Goal: Information Seeking & Learning: Find specific fact

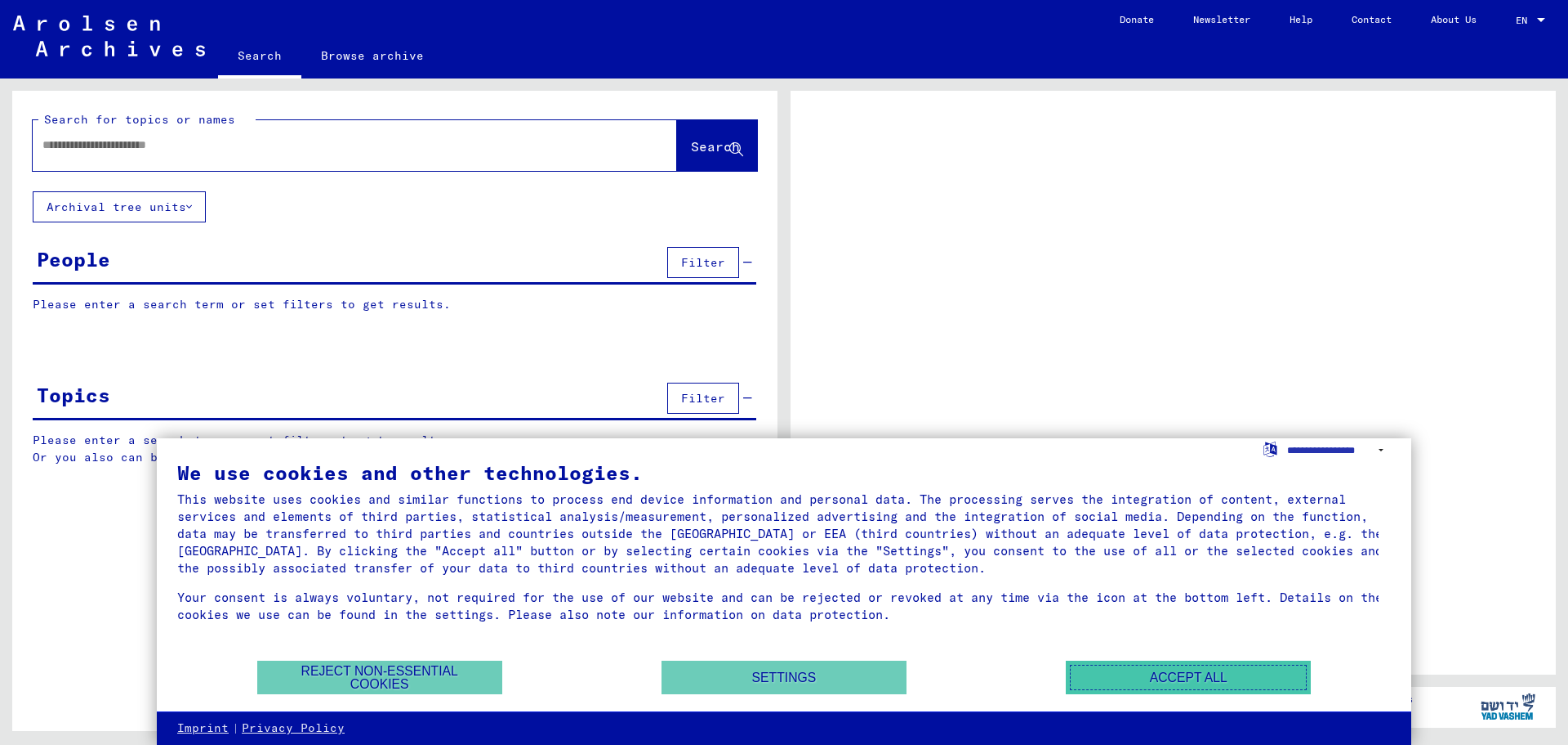
click at [1198, 678] on button "Accept all" at bounding box center [1189, 677] width 246 height 34
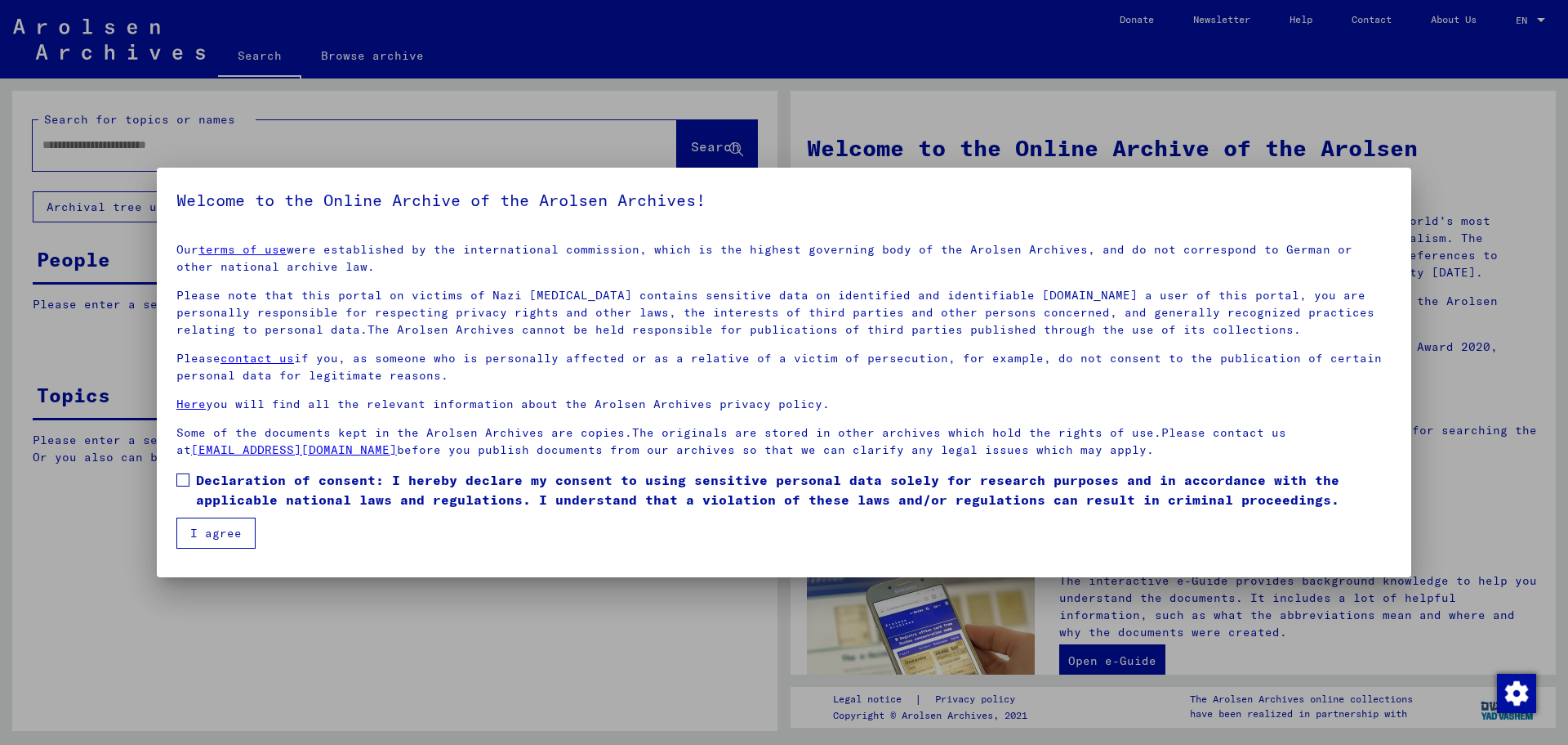
click at [181, 473] on span at bounding box center [183, 479] width 13 height 13
click at [210, 530] on button "I agree" at bounding box center [216, 532] width 79 height 31
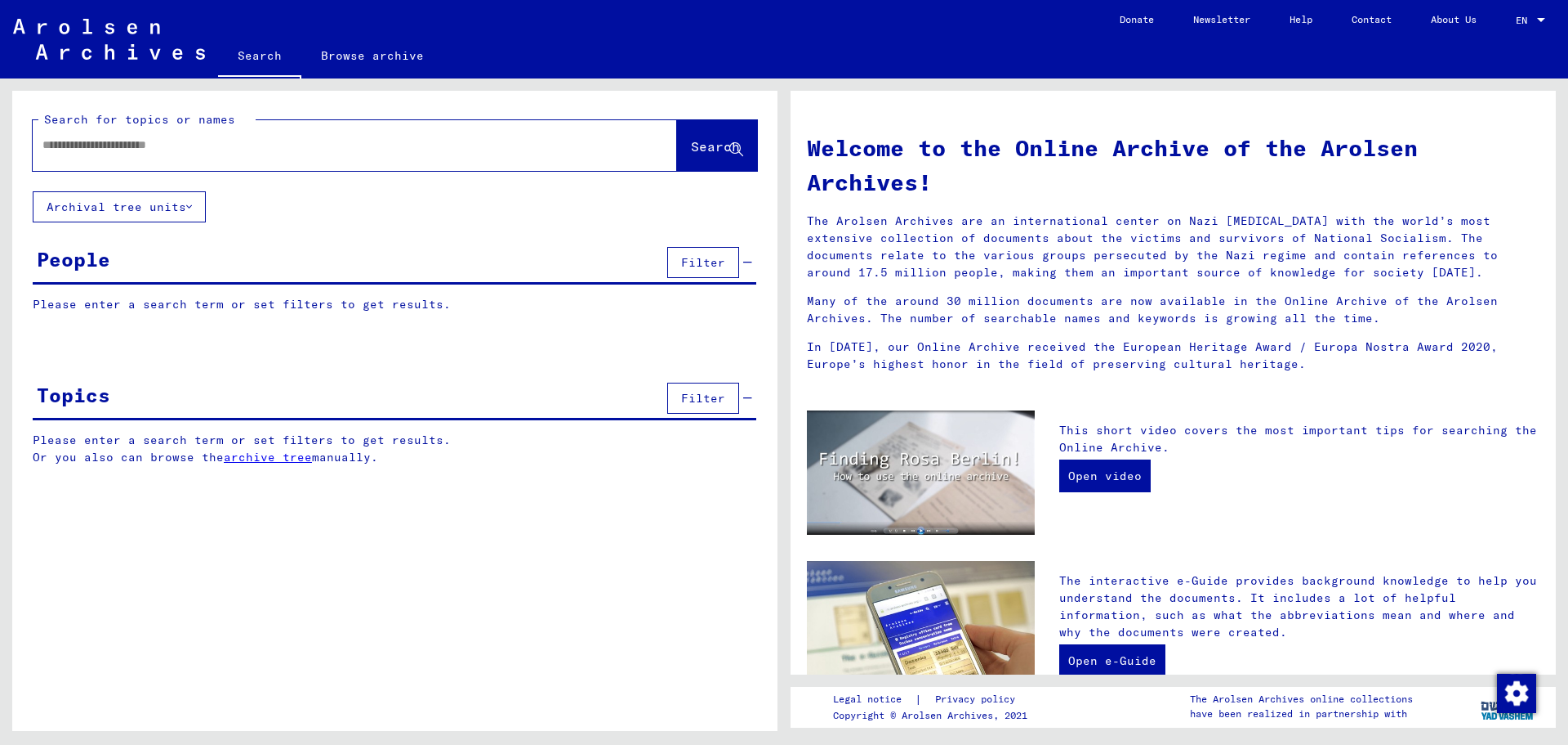
click at [137, 146] on input "text" at bounding box center [335, 145] width 586 height 17
type input "**********"
click at [694, 152] on span "Search" at bounding box center [715, 146] width 49 height 16
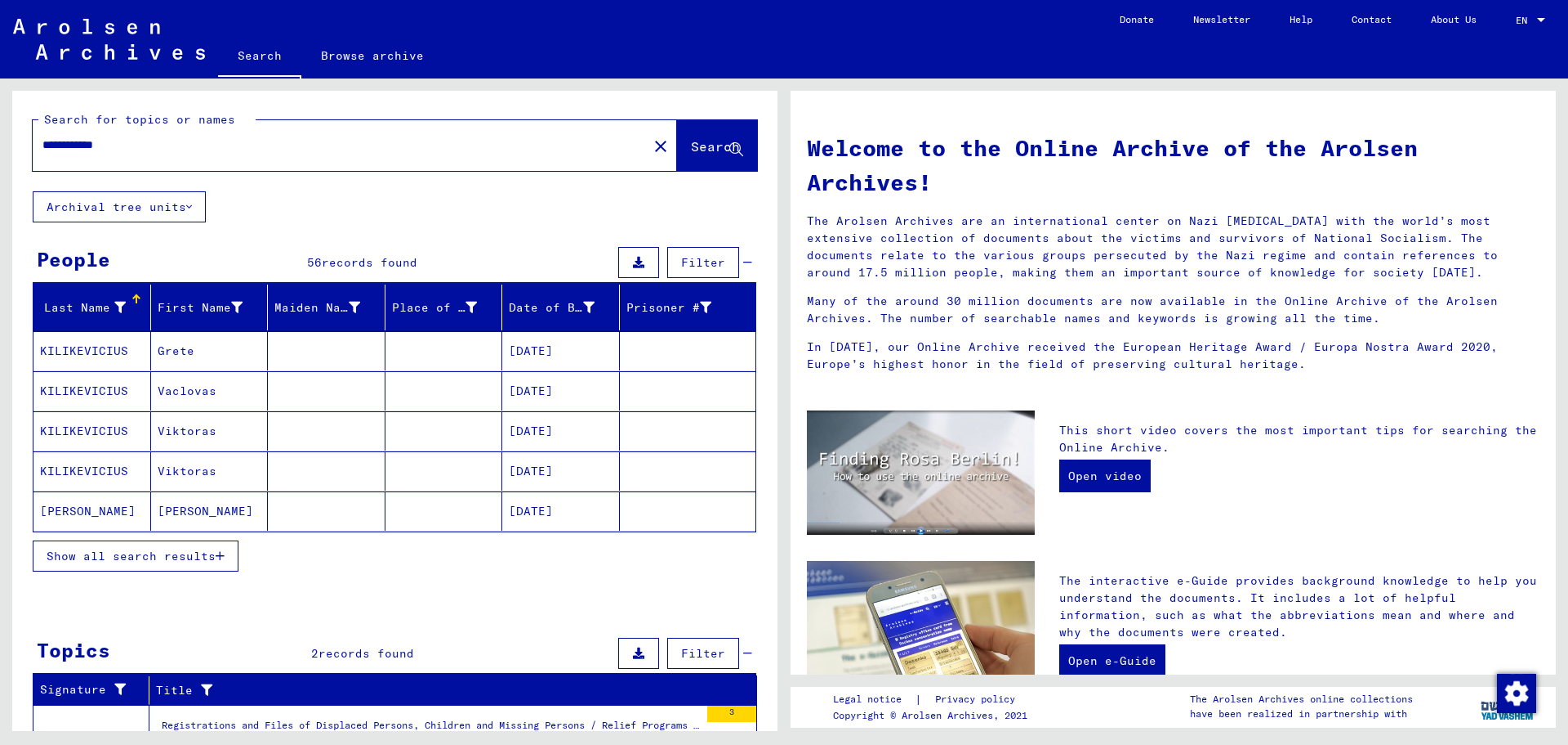
click at [182, 561] on span "Show all search results" at bounding box center [131, 555] width 169 height 15
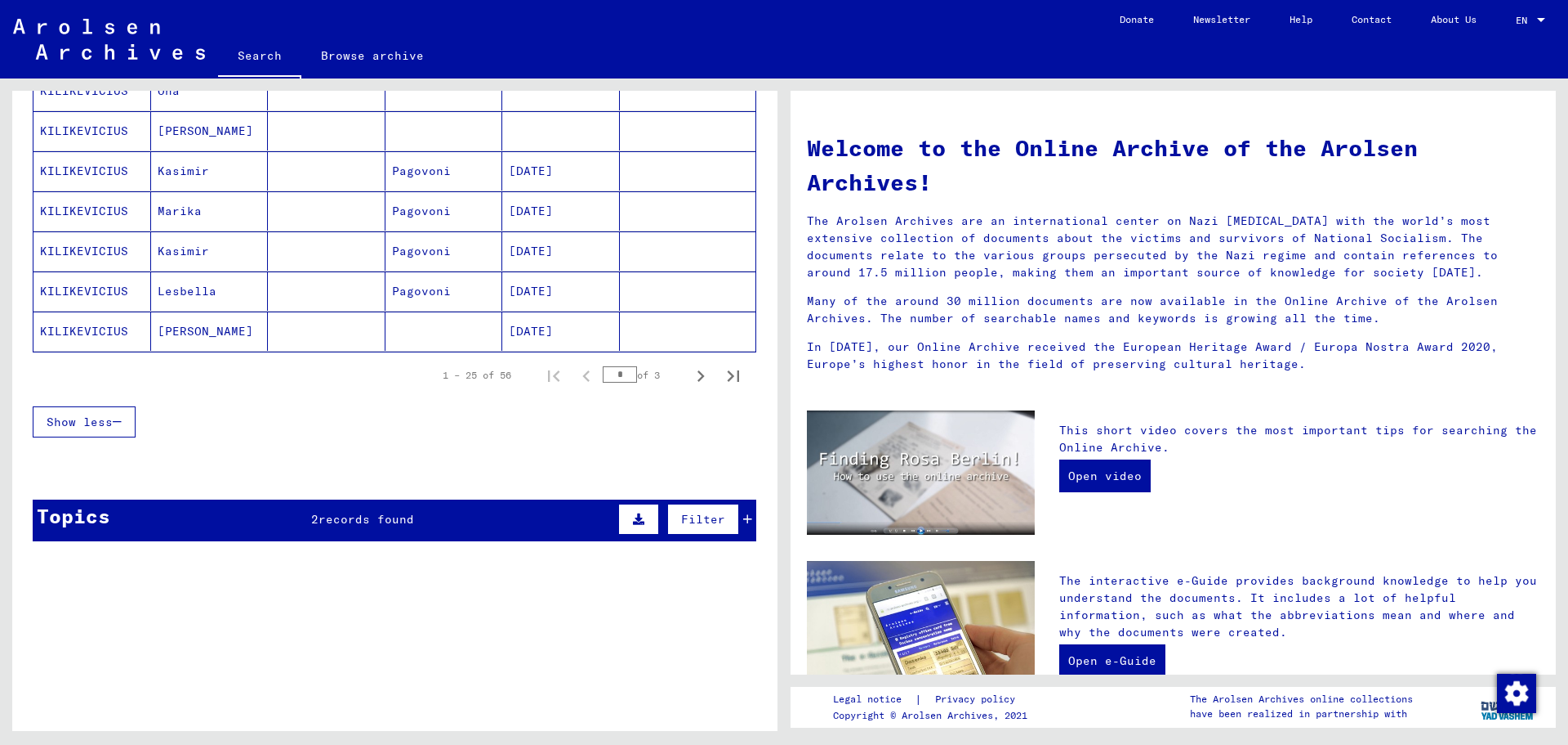
scroll to position [817, 0]
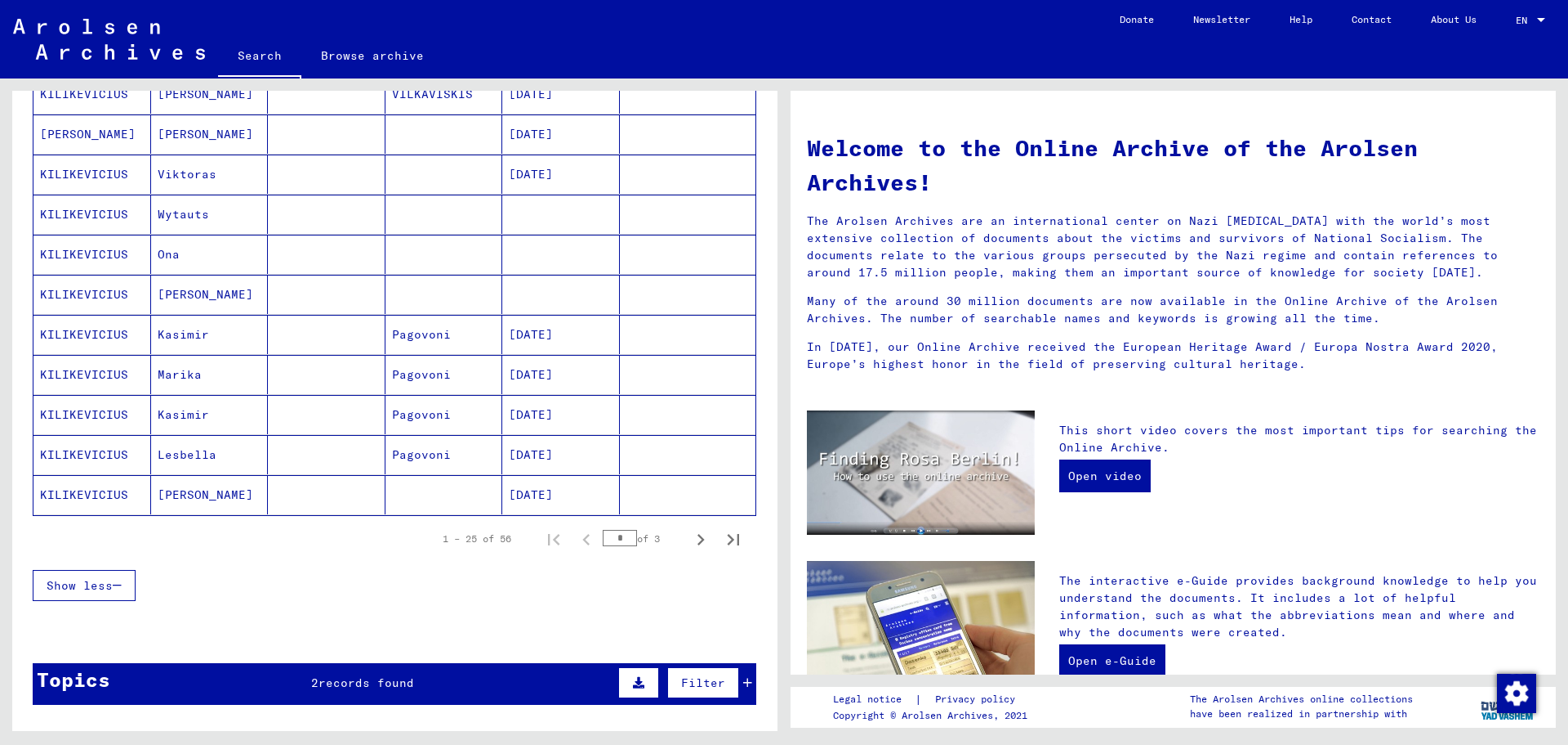
click at [119, 337] on mat-cell "KILIKEVICIUS" at bounding box center [93, 334] width 118 height 39
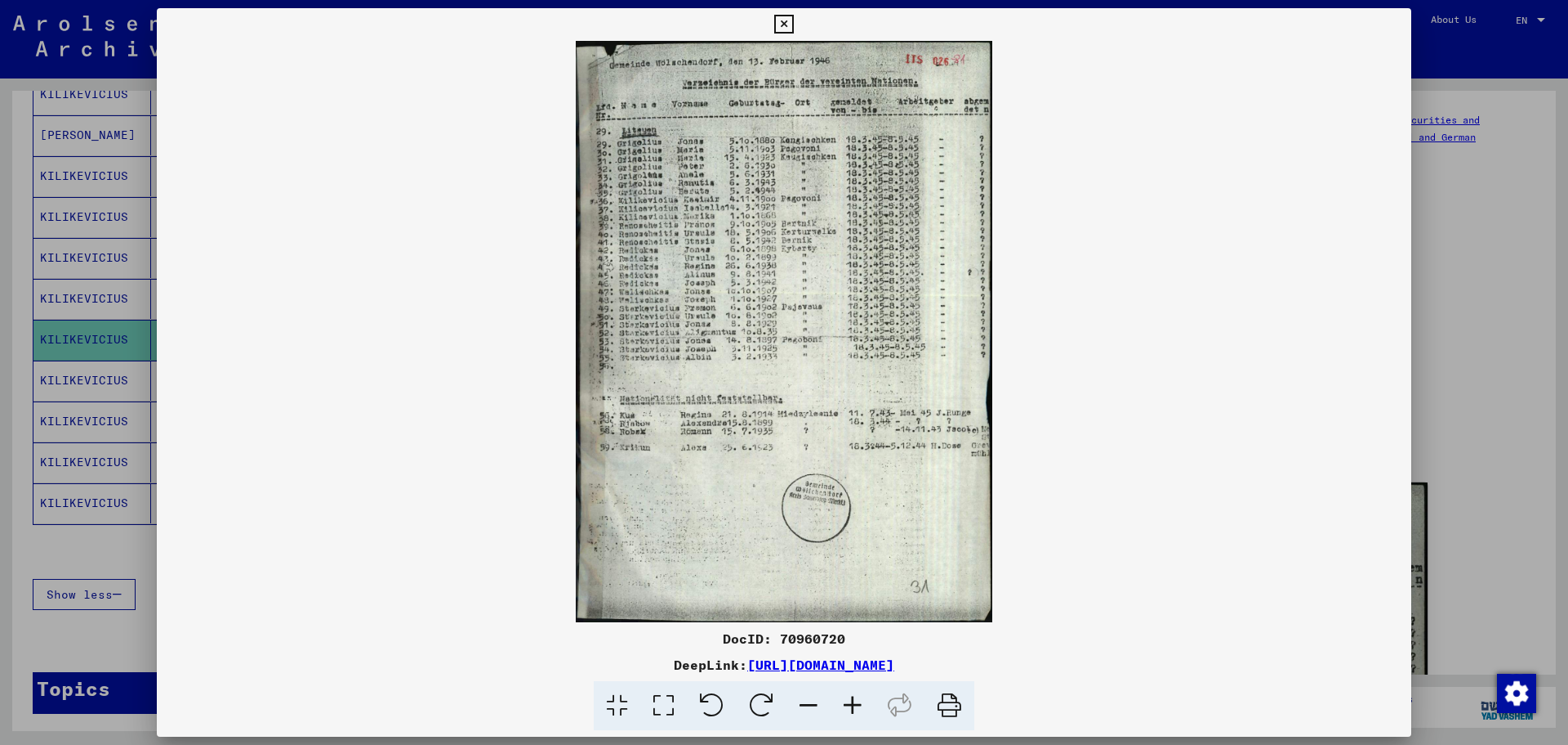
click at [711, 227] on img at bounding box center [784, 332] width 1255 height 581
click at [757, 322] on img at bounding box center [784, 332] width 1255 height 581
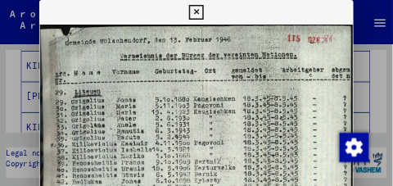
scroll to position [834, 0]
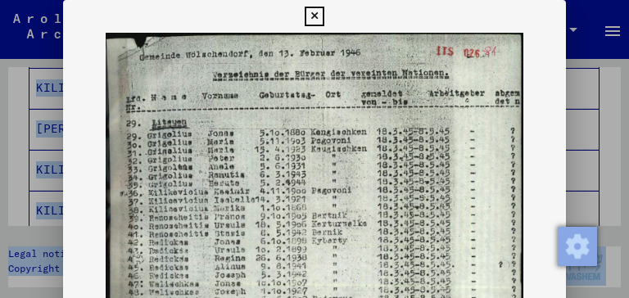
drag, startPoint x: 333, startPoint y: 22, endPoint x: -220, endPoint y: 72, distance: 555.5
click at [0, 72] on html "**********" at bounding box center [314, 149] width 629 height 298
drag, startPoint x: 241, startPoint y: 137, endPoint x: 231, endPoint y: 130, distance: 12.9
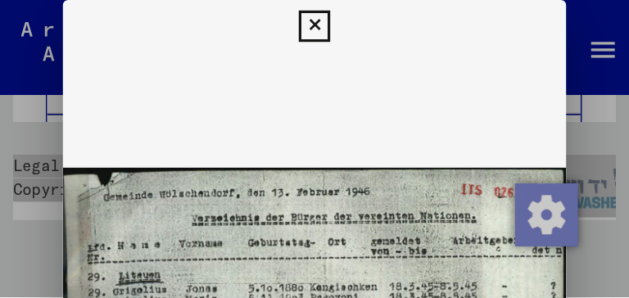
scroll to position [38, 0]
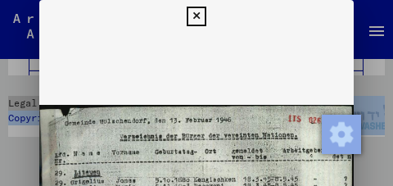
click at [191, 16] on icon at bounding box center [196, 17] width 19 height 20
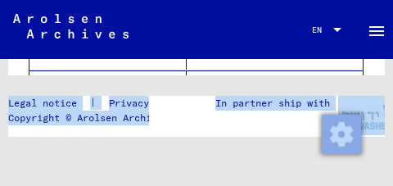
click at [183, 110] on div "In partner ship with" at bounding box center [240, 103] width 180 height 15
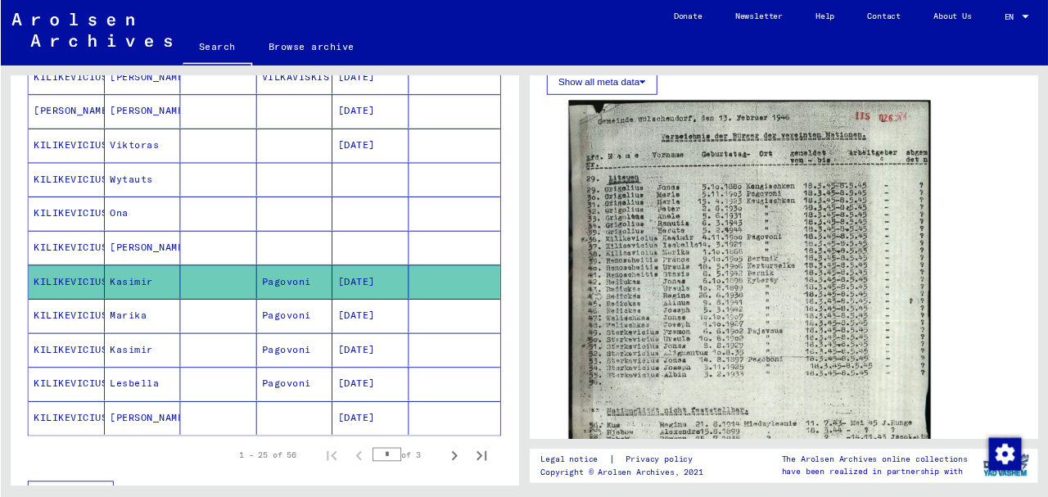
scroll to position [393, 0]
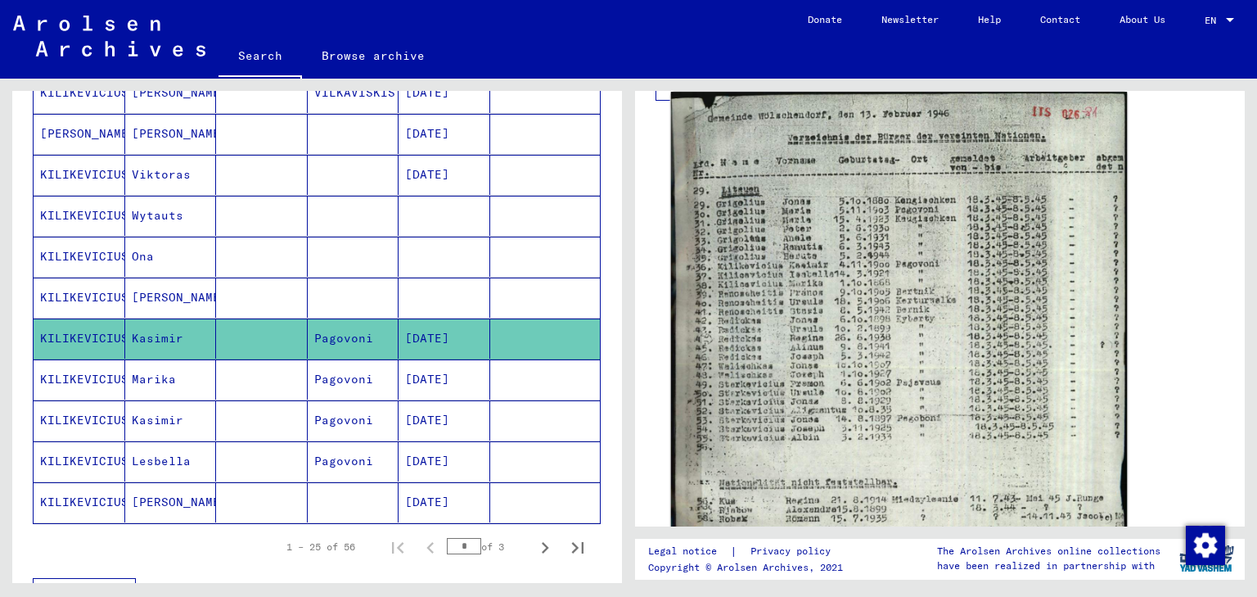
click at [903, 327] on img at bounding box center [899, 409] width 457 height 635
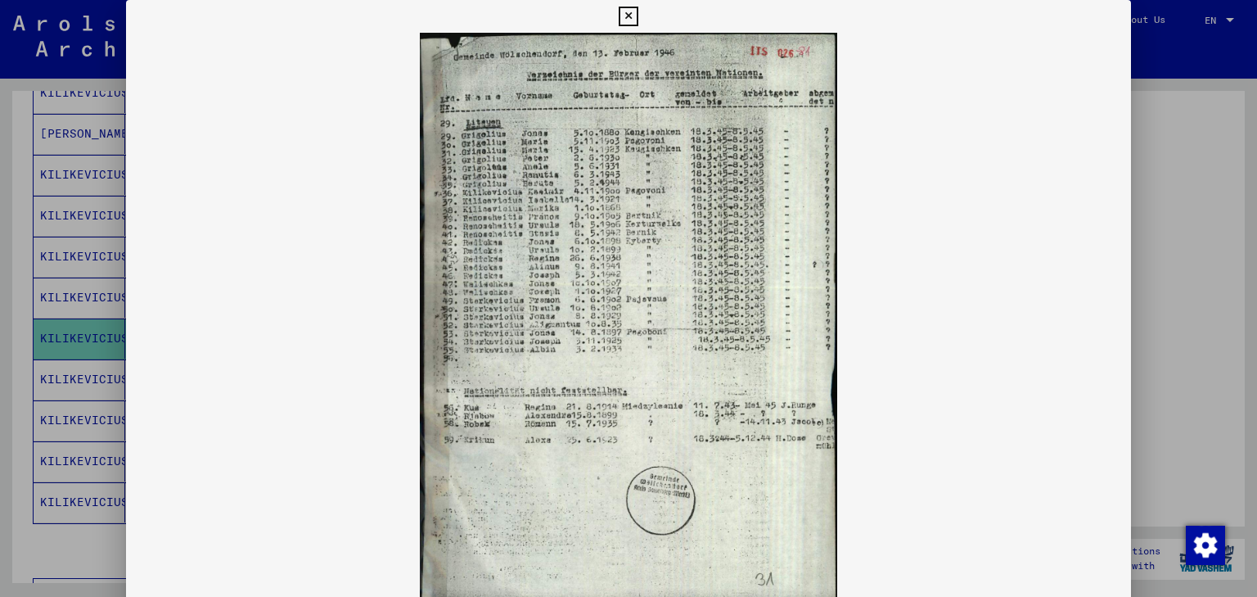
click at [655, 240] on img at bounding box center [629, 324] width 1006 height 582
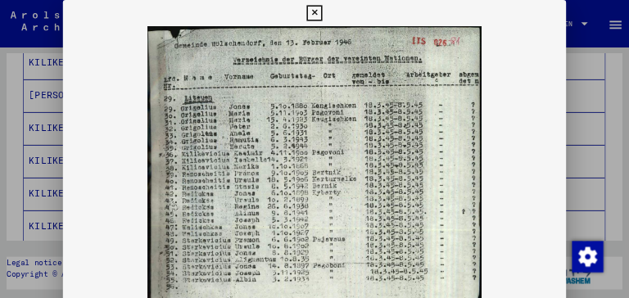
scroll to position [882, 0]
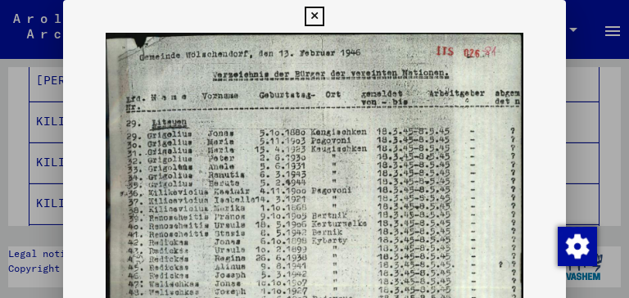
drag, startPoint x: 302, startPoint y: 228, endPoint x: 307, endPoint y: 171, distance: 56.7
click at [40, 123] on div at bounding box center [314, 149] width 629 height 298
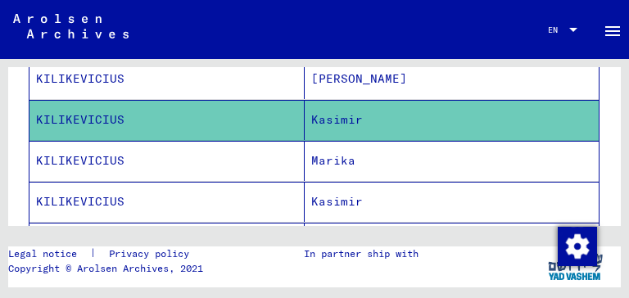
scroll to position [1046, 0]
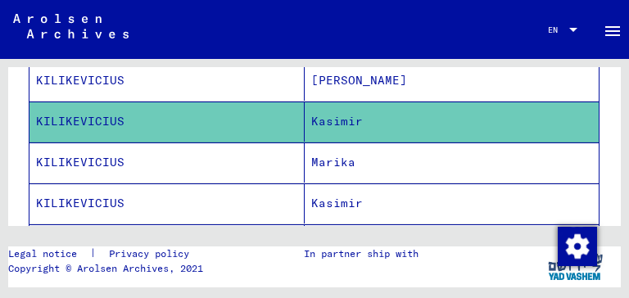
click at [98, 110] on mat-cell "KILIKEVICIUS" at bounding box center [166, 121] width 275 height 40
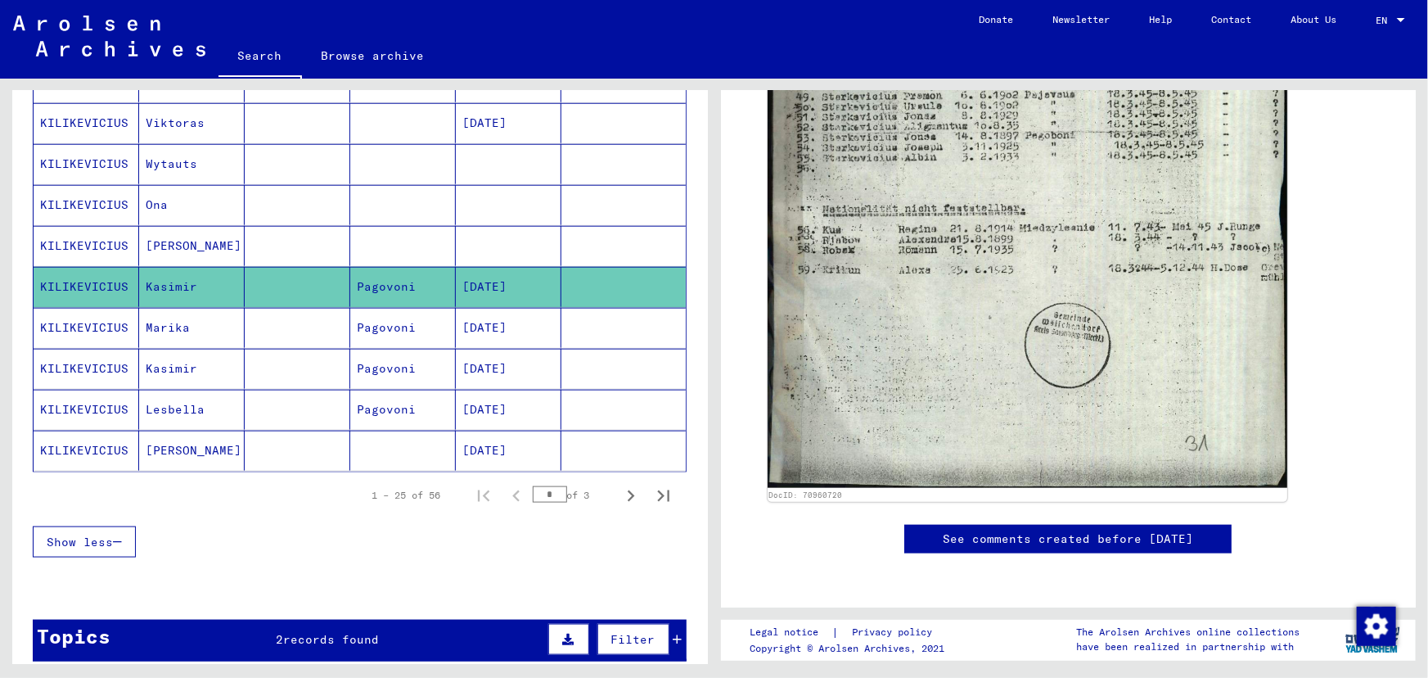
scroll to position [892, 0]
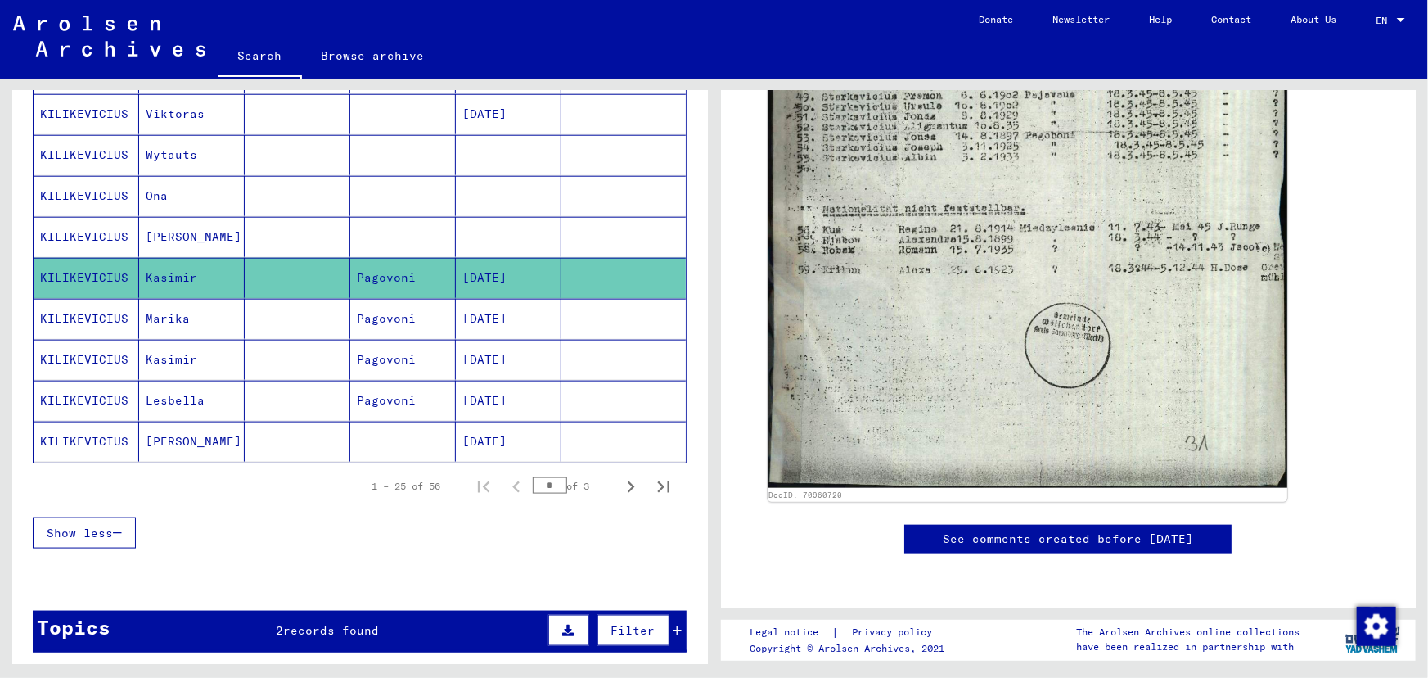
click at [118, 394] on mat-cell "KILIKEVICIUS" at bounding box center [87, 401] width 106 height 40
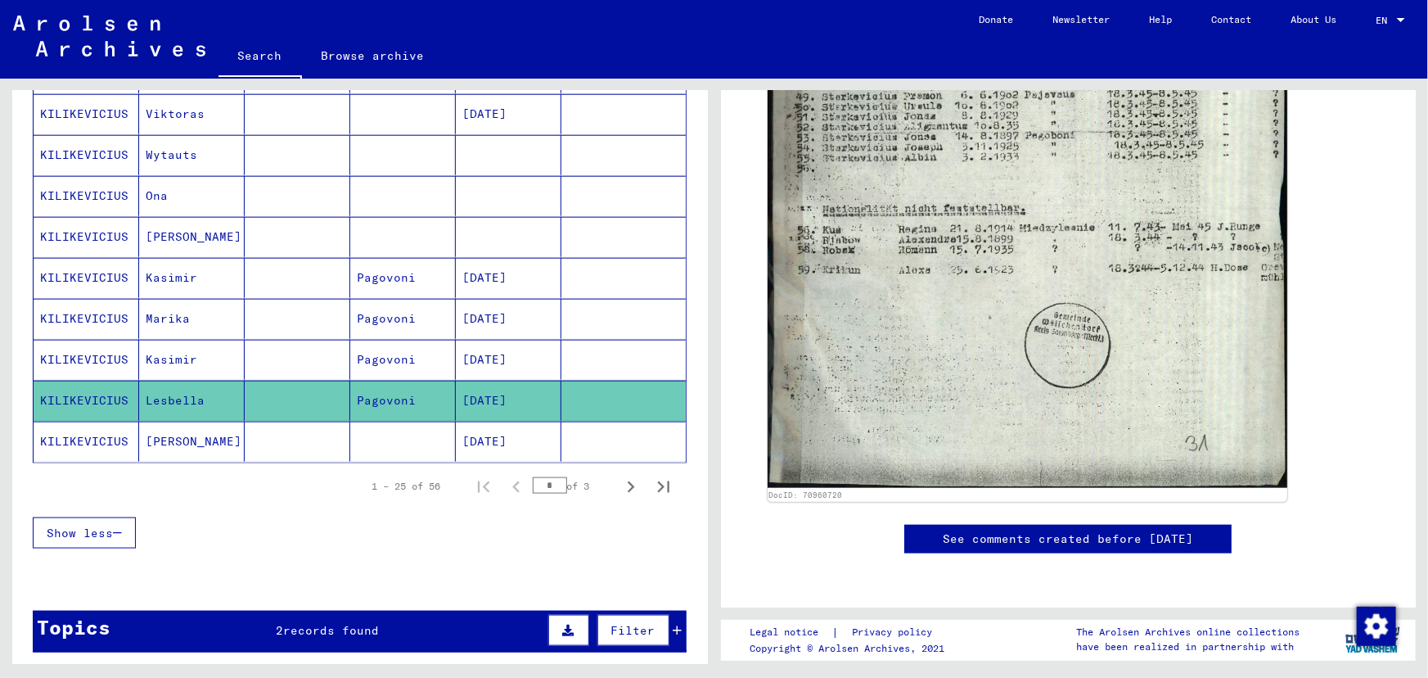
click at [319, 397] on mat-cell at bounding box center [298, 401] width 106 height 40
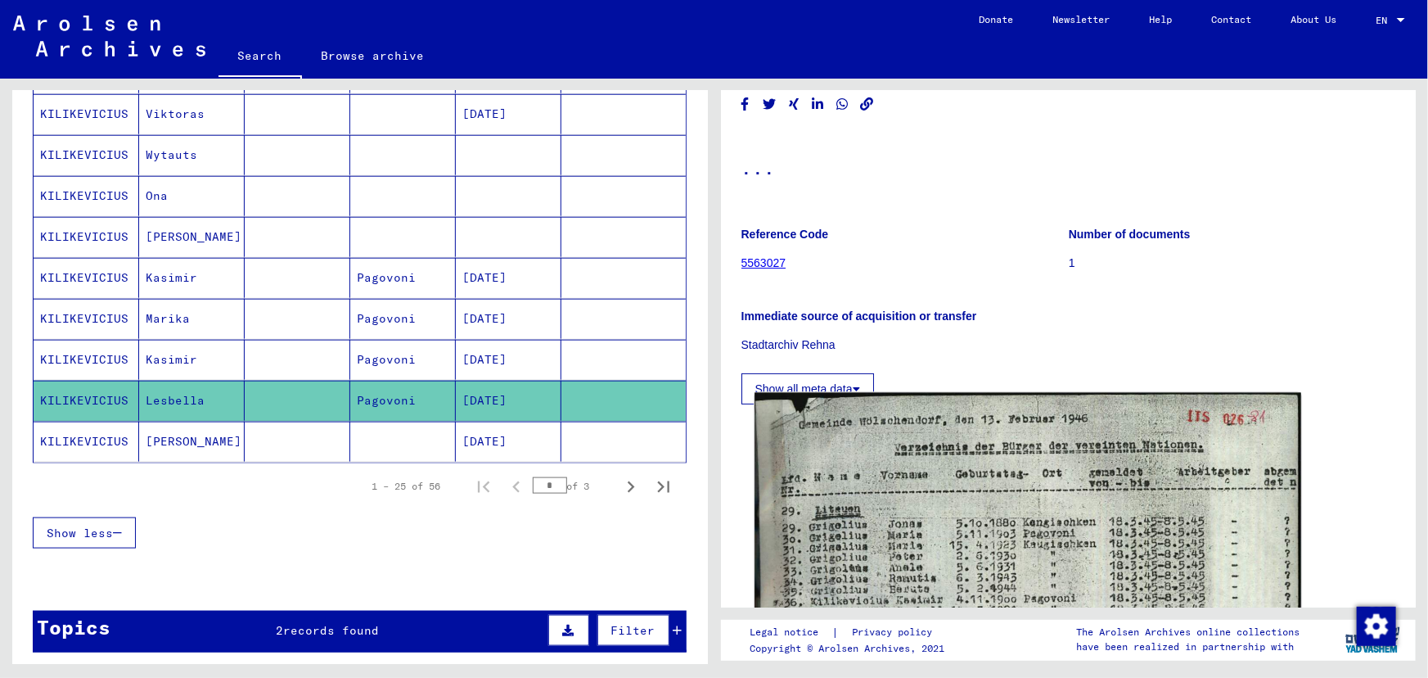
scroll to position [68, 0]
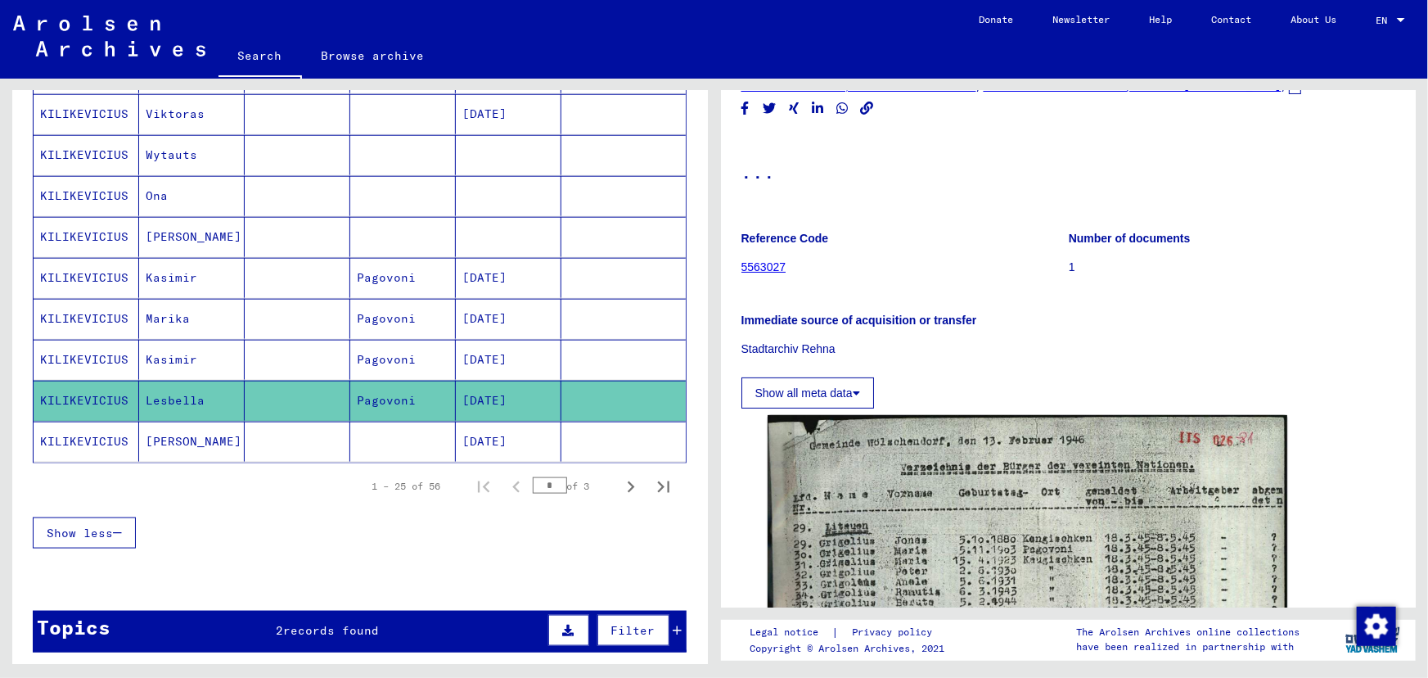
click at [850, 397] on button "Show all meta data" at bounding box center [807, 392] width 133 height 31
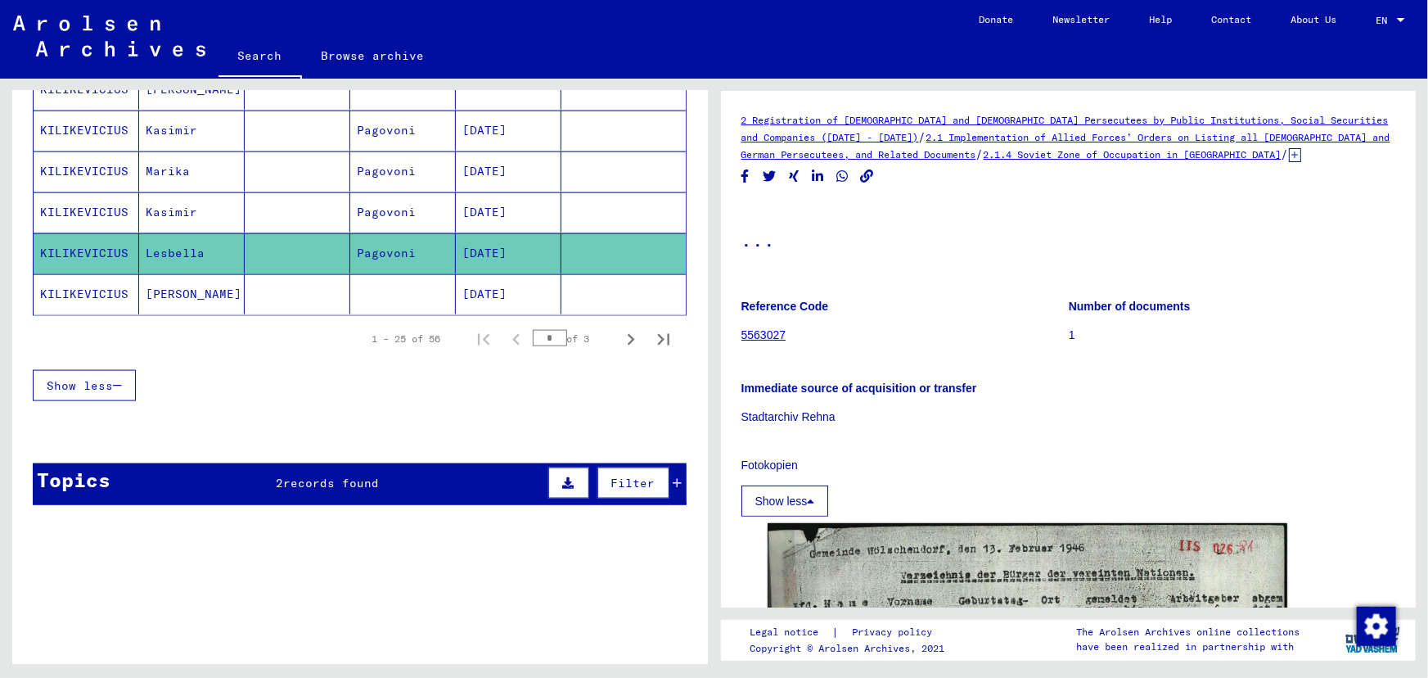
scroll to position [1041, 0]
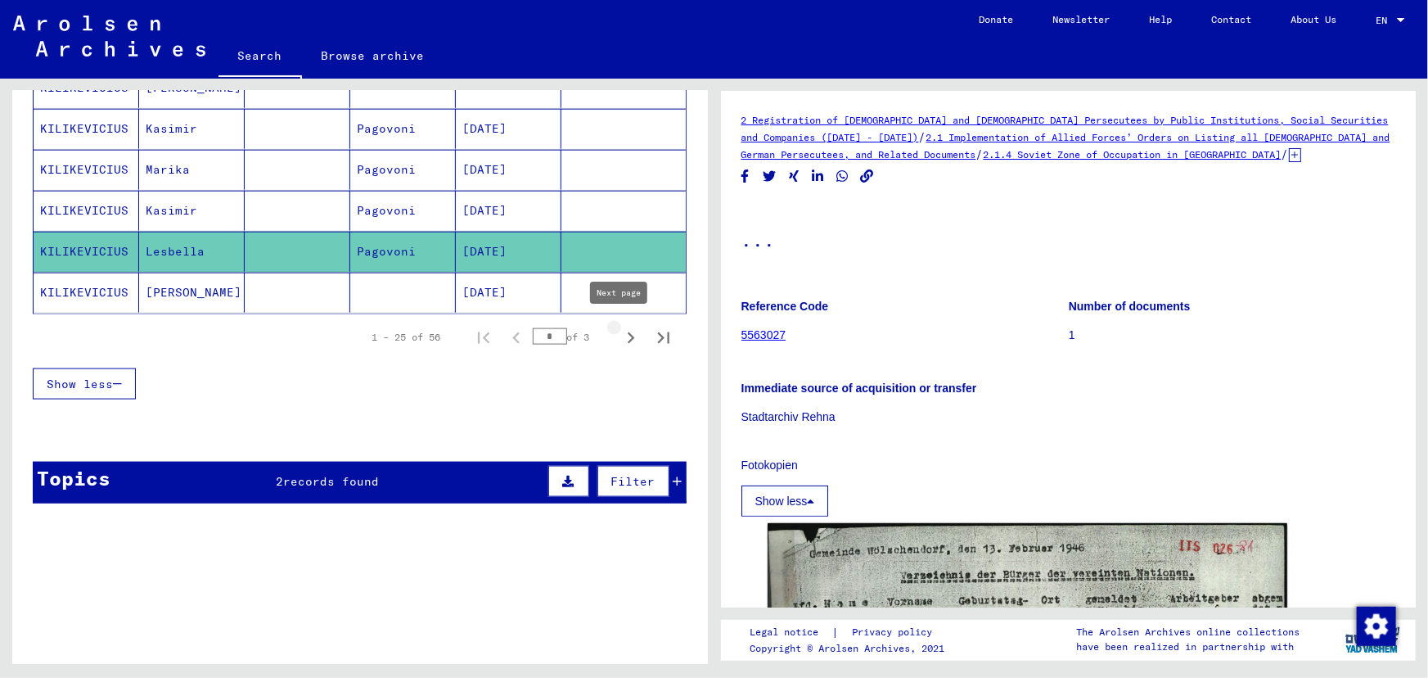
click at [620, 336] on icon "Next page" at bounding box center [631, 338] width 23 height 23
type input "*"
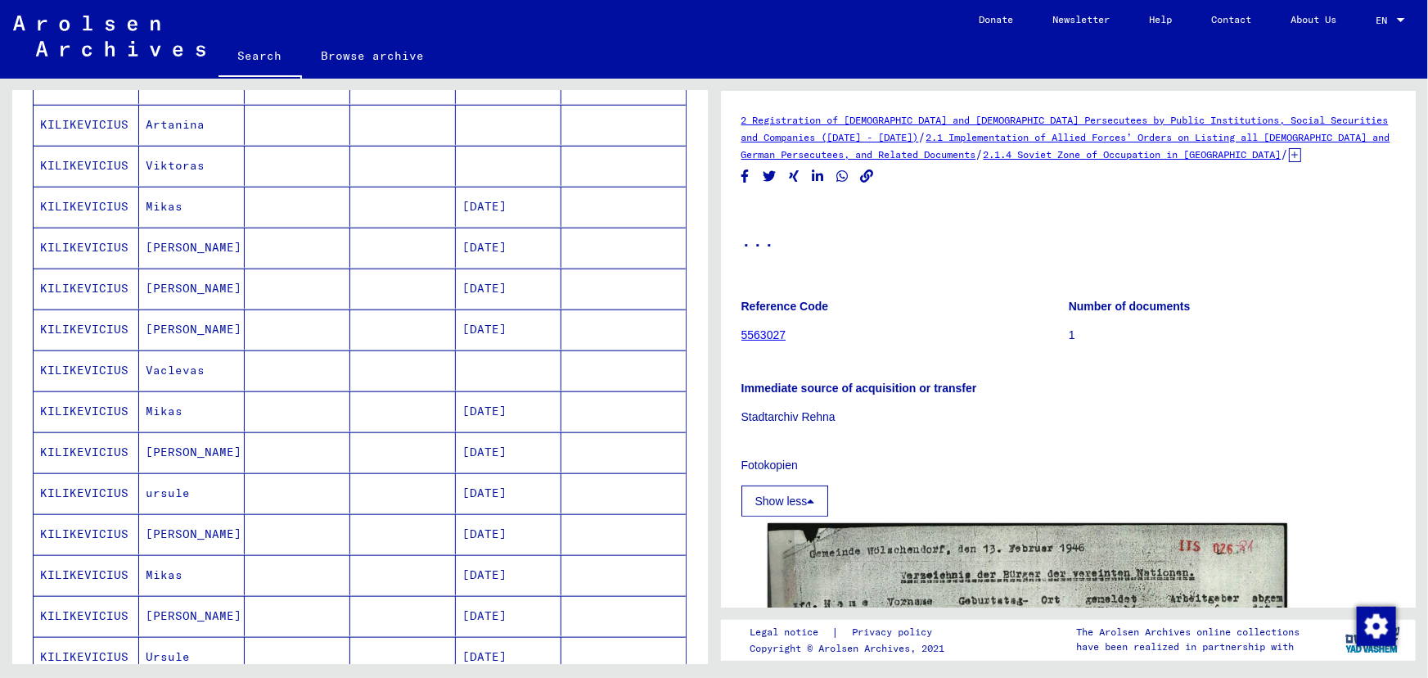
scroll to position [521, 0]
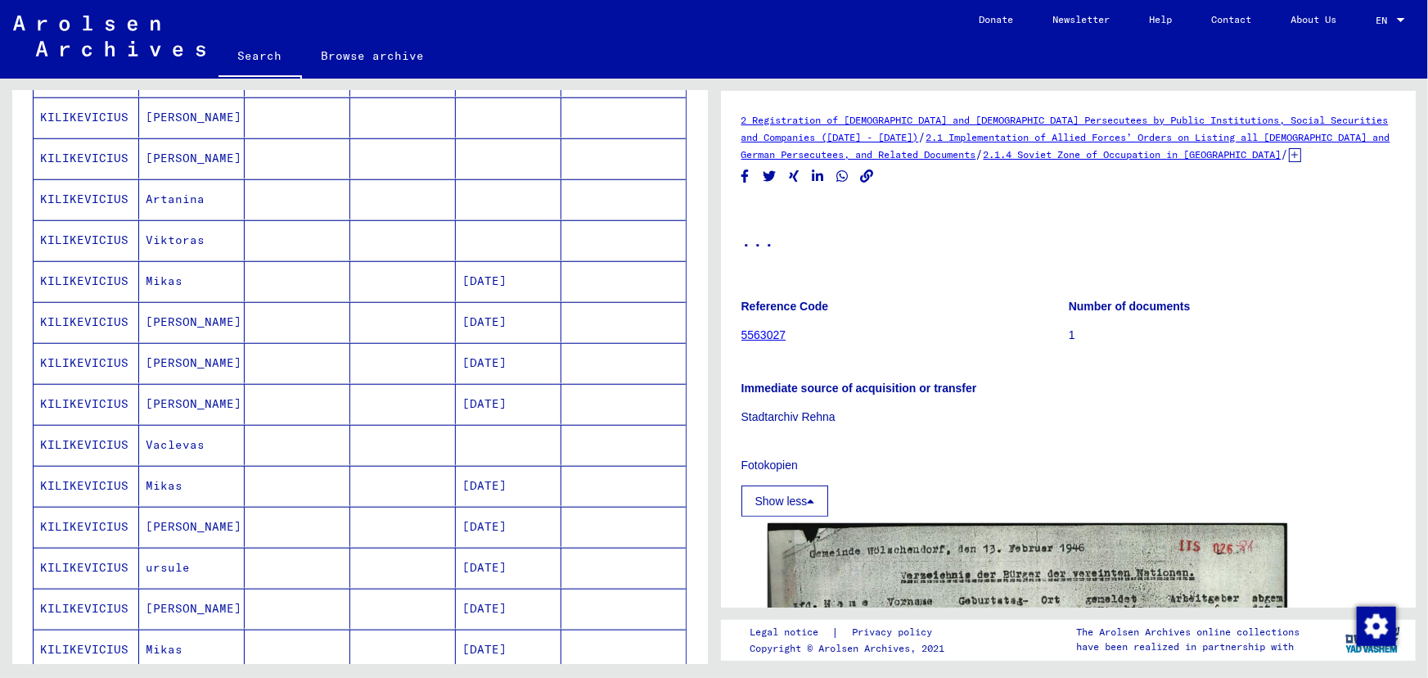
click at [161, 240] on mat-cell "Viktoras" at bounding box center [192, 240] width 106 height 40
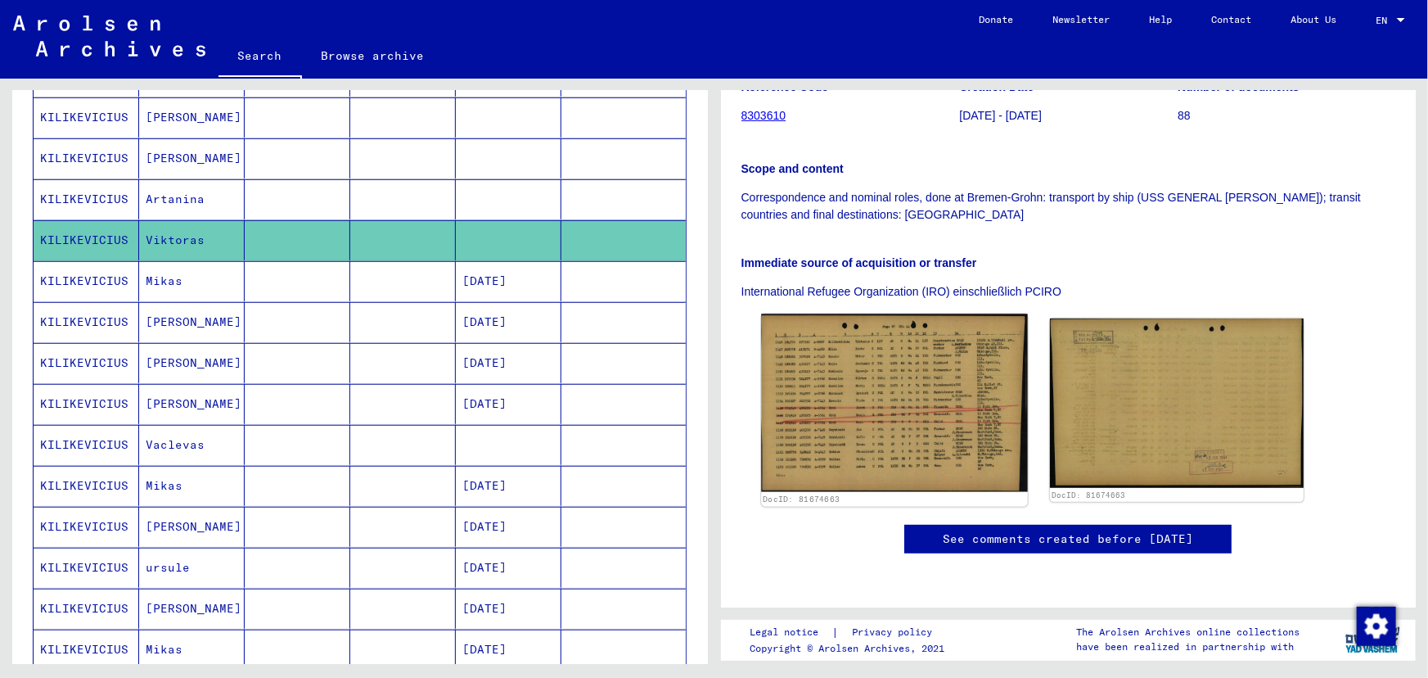
click at [881, 368] on img at bounding box center [894, 403] width 266 height 178
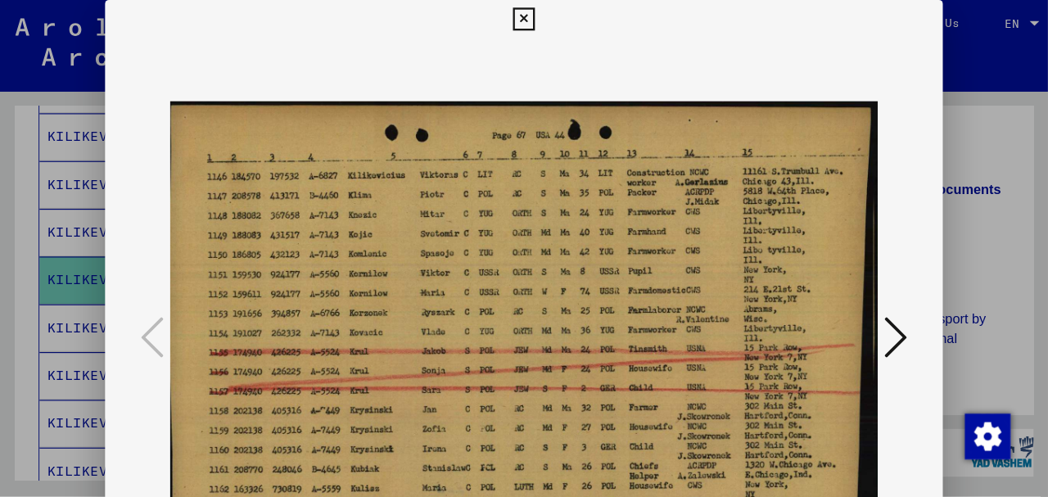
scroll to position [279, 0]
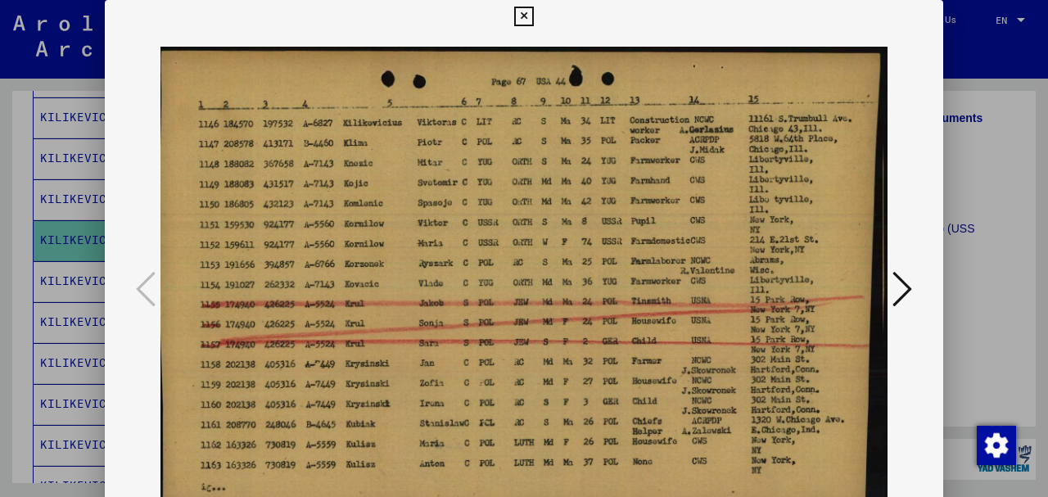
drag, startPoint x: 525, startPoint y: 17, endPoint x: 511, endPoint y: 20, distance: 14.1
click at [524, 17] on icon at bounding box center [523, 17] width 19 height 20
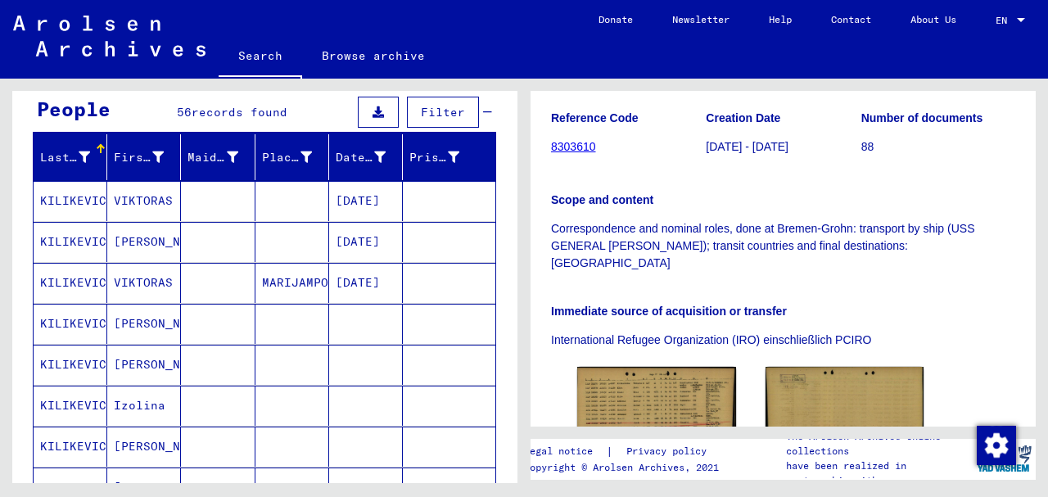
scroll to position [138, 0]
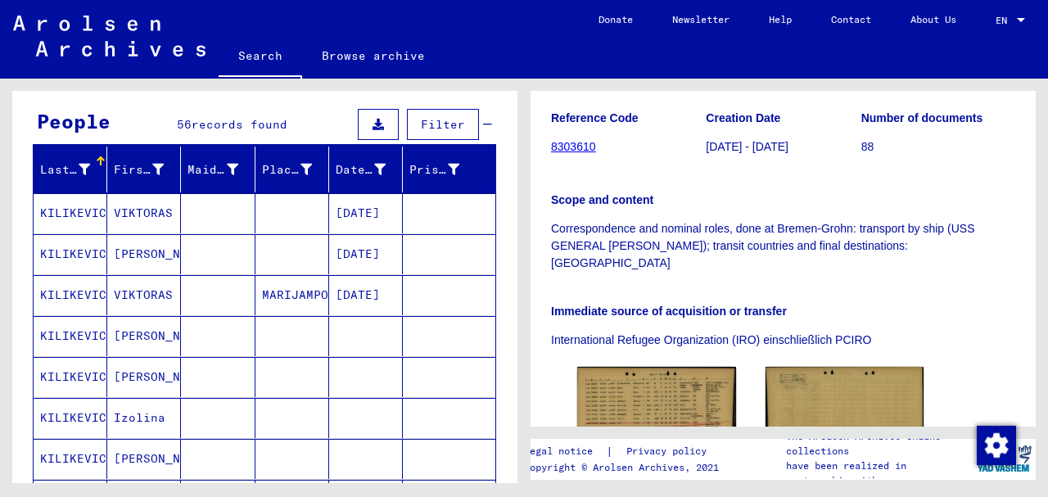
click at [138, 295] on mat-cell "VIKTORAS" at bounding box center [144, 295] width 74 height 40
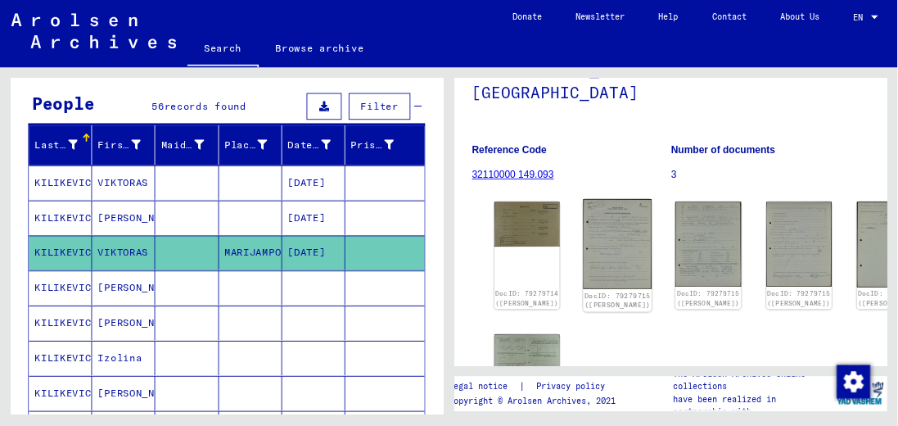
scroll to position [164, 0]
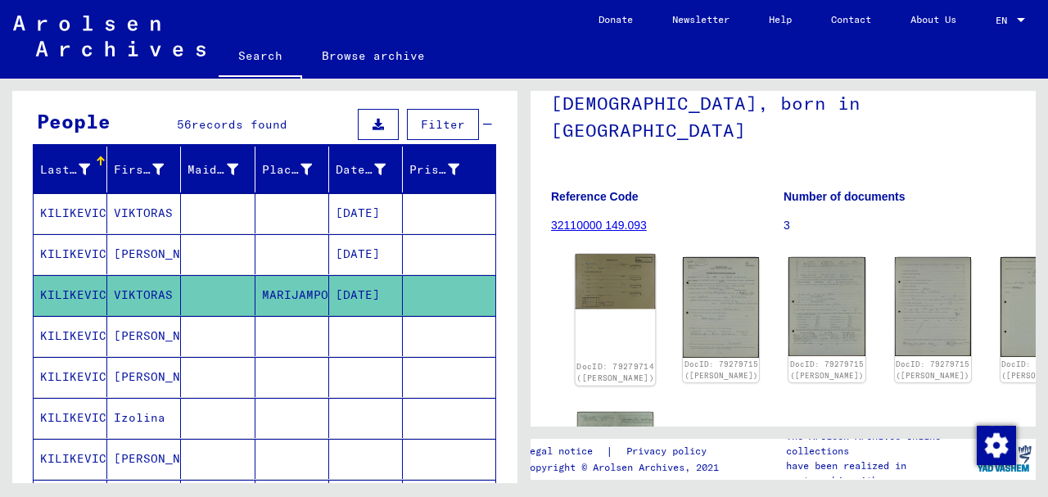
click at [583, 254] on img at bounding box center [615, 281] width 80 height 55
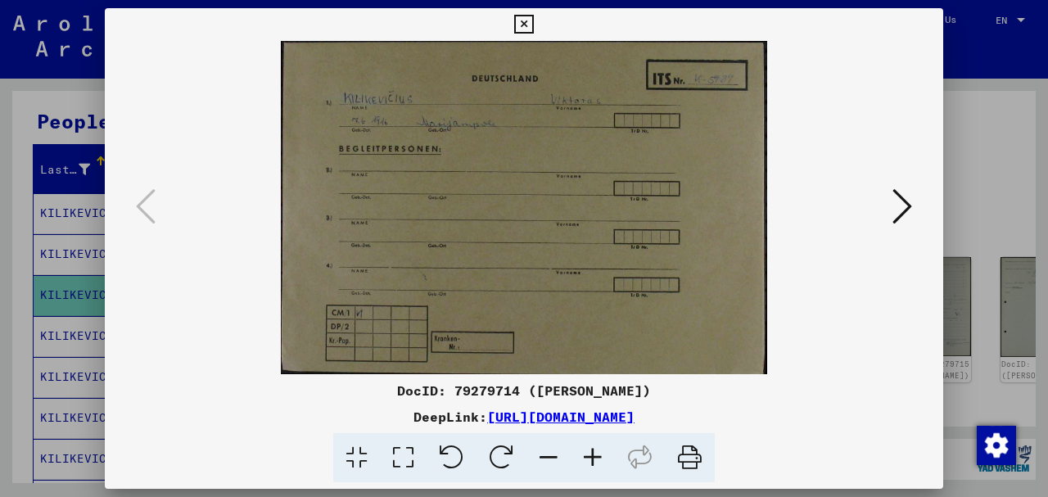
click at [898, 209] on icon at bounding box center [902, 206] width 20 height 39
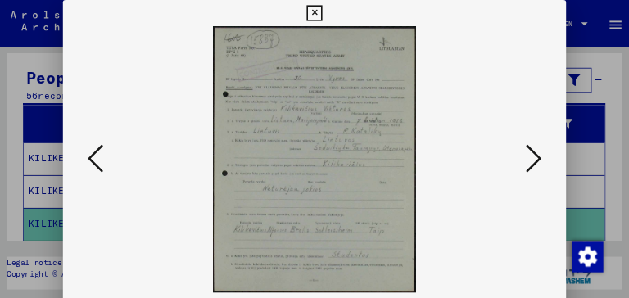
scroll to position [138, 0]
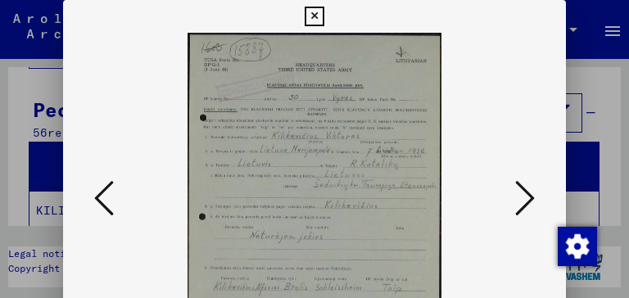
click at [528, 195] on icon at bounding box center [525, 197] width 20 height 39
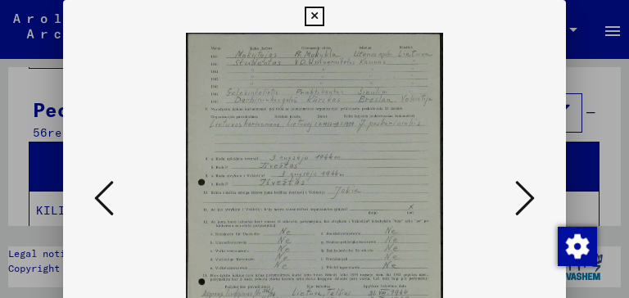
drag, startPoint x: 376, startPoint y: 240, endPoint x: 363, endPoint y: 176, distance: 65.0
click at [363, 176] on img at bounding box center [314, 199] width 391 height 333
click at [527, 196] on icon at bounding box center [525, 197] width 20 height 39
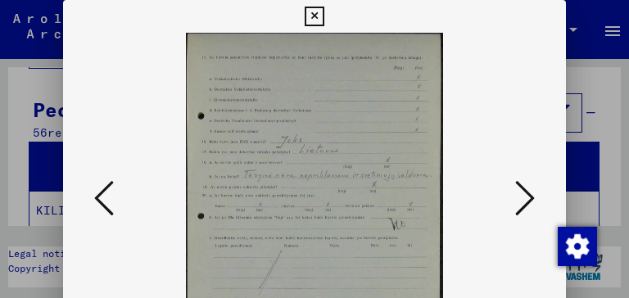
click at [318, 18] on icon at bounding box center [313, 17] width 19 height 20
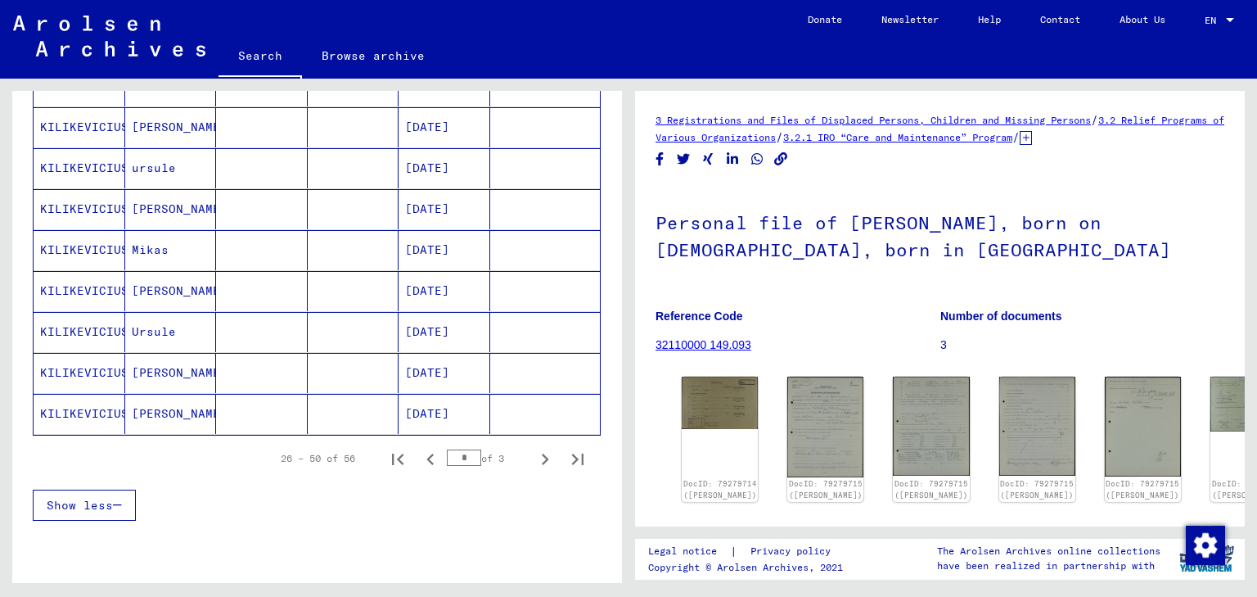
scroll to position [922, 0]
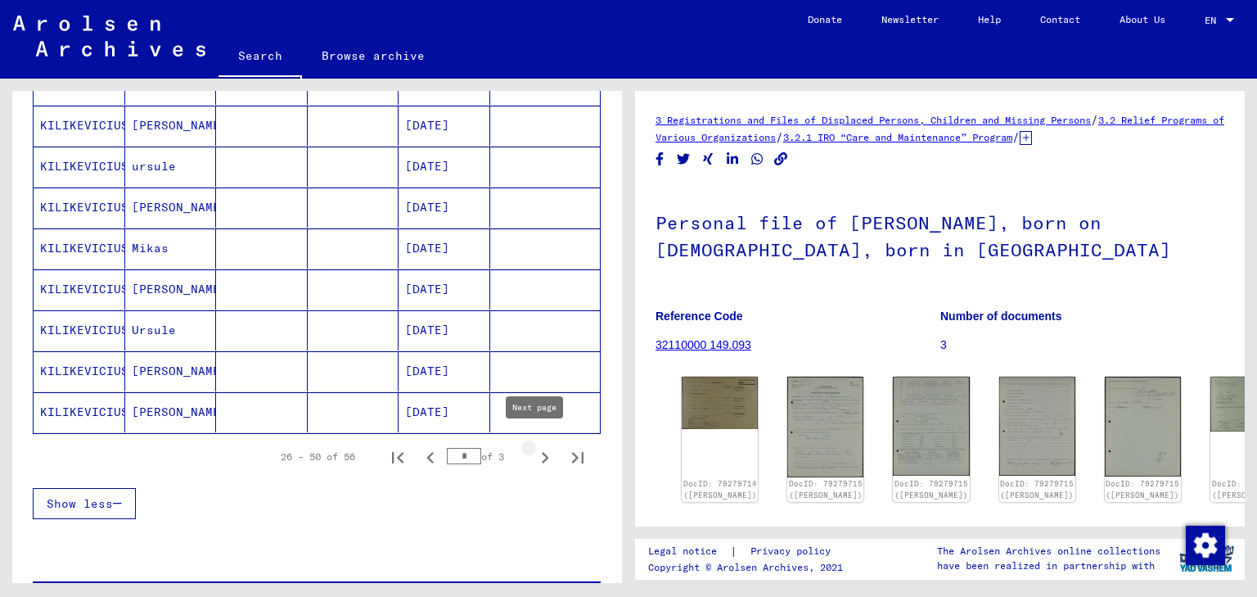
click at [537, 453] on icon "Next page" at bounding box center [545, 457] width 23 height 23
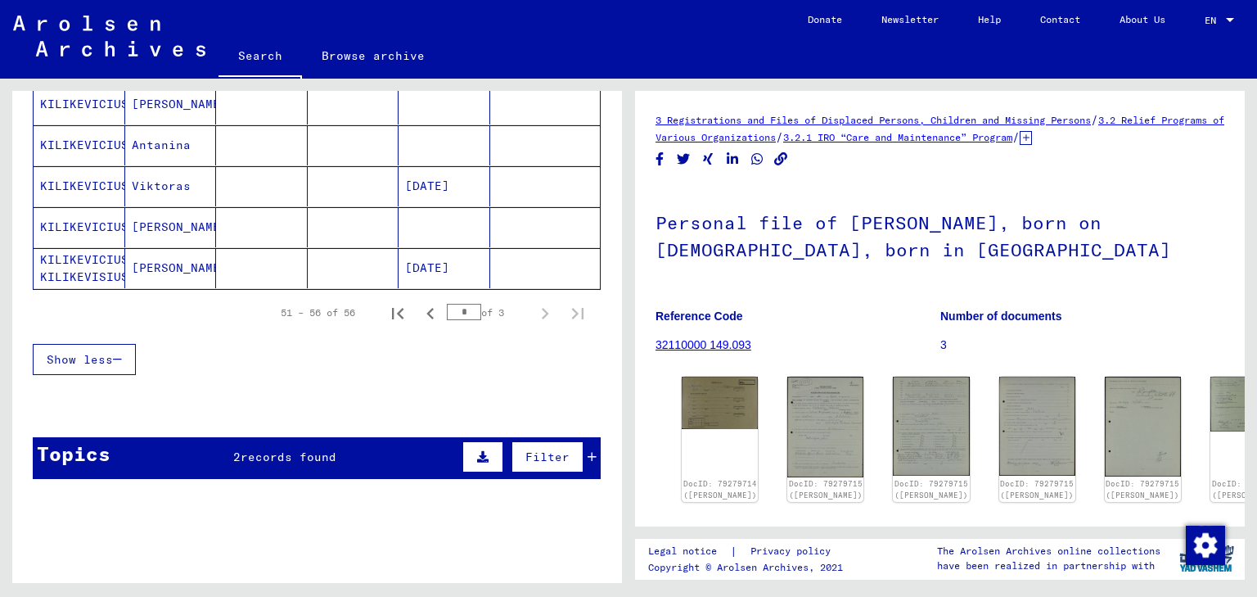
scroll to position [132, 0]
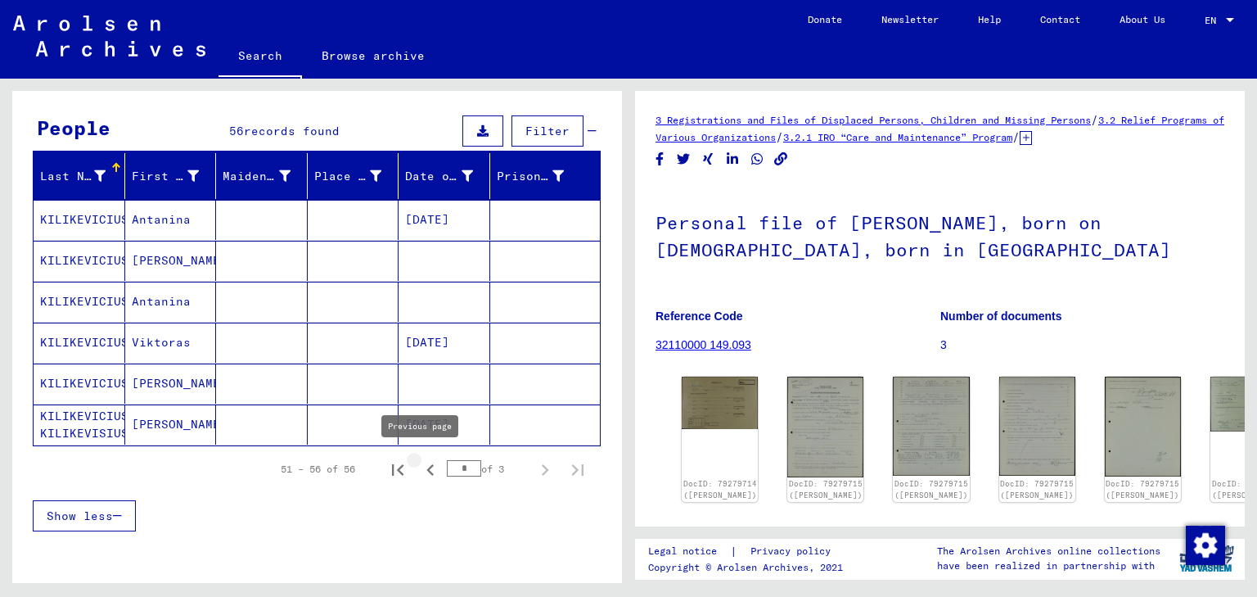
click at [426, 468] on icon "Previous page" at bounding box center [429, 469] width 7 height 11
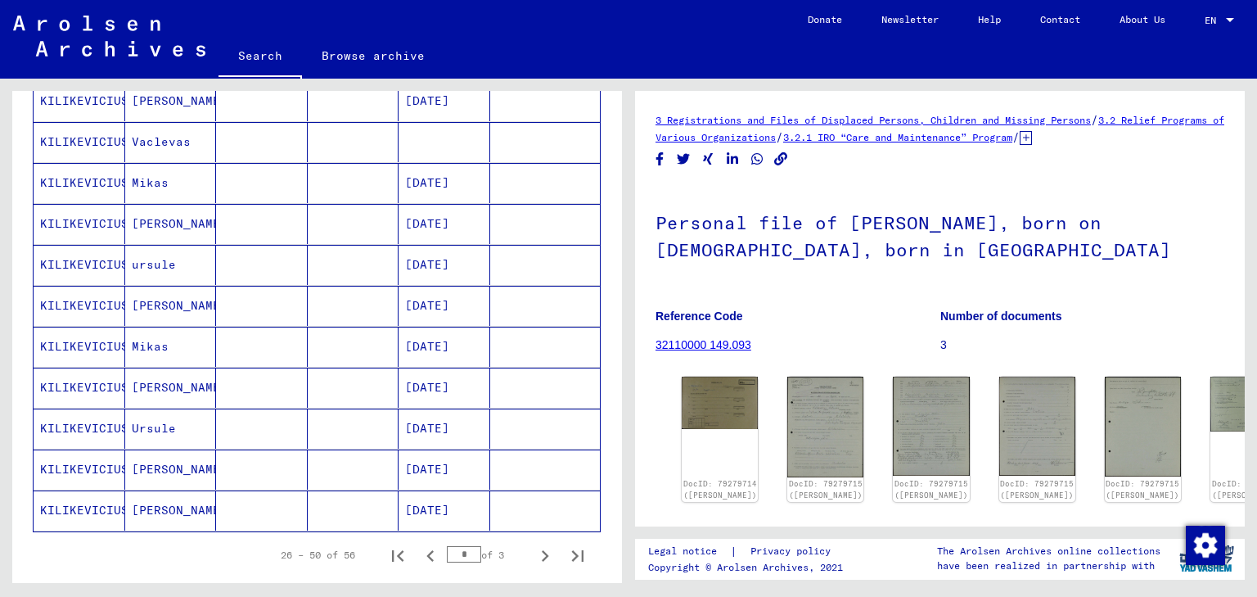
scroll to position [917, 0]
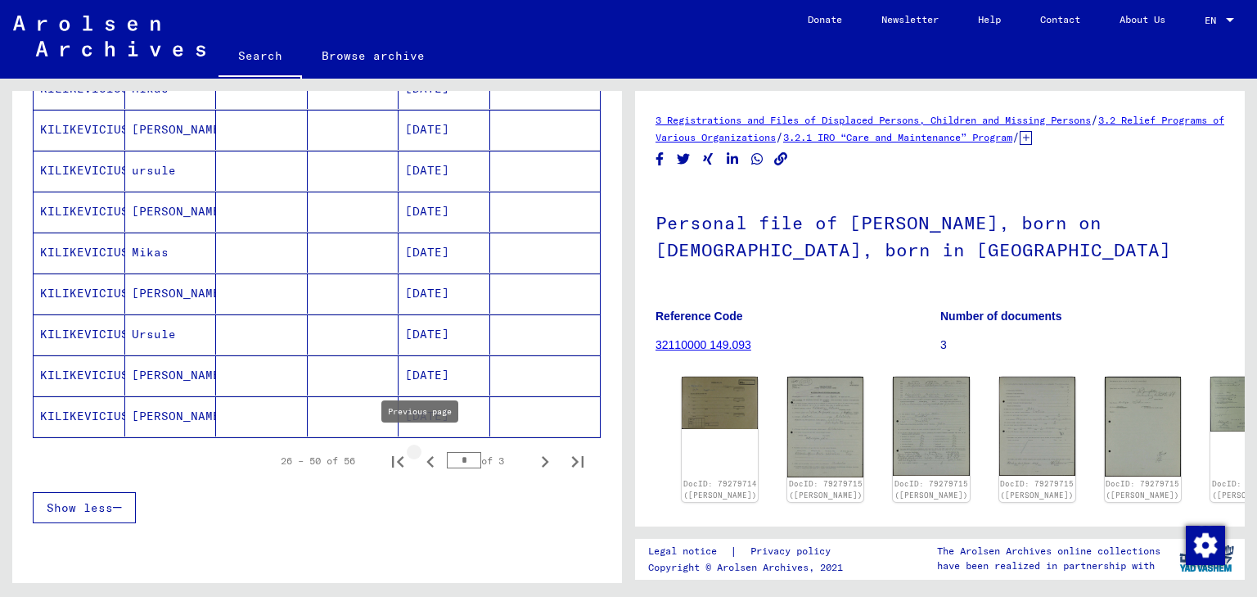
click at [419, 453] on icon "Previous page" at bounding box center [430, 461] width 23 height 23
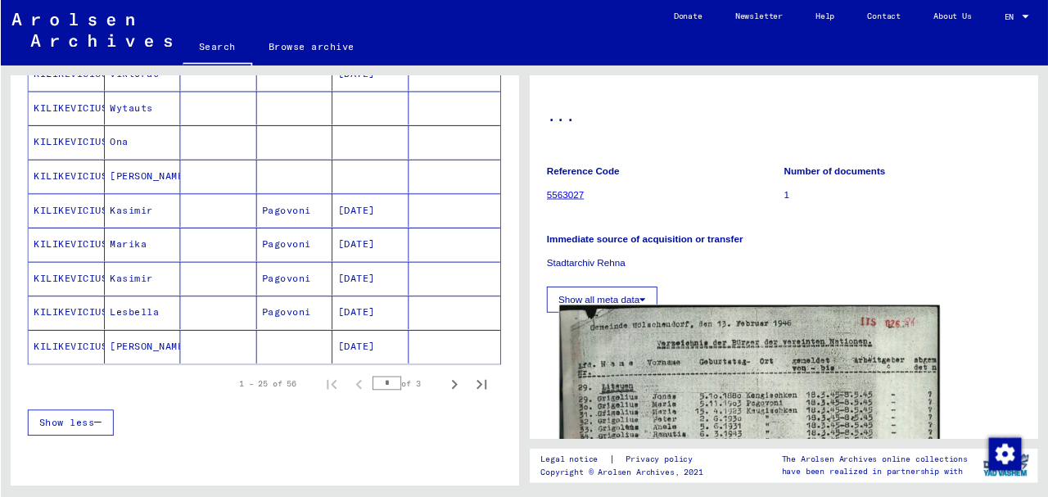
scroll to position [393, 0]
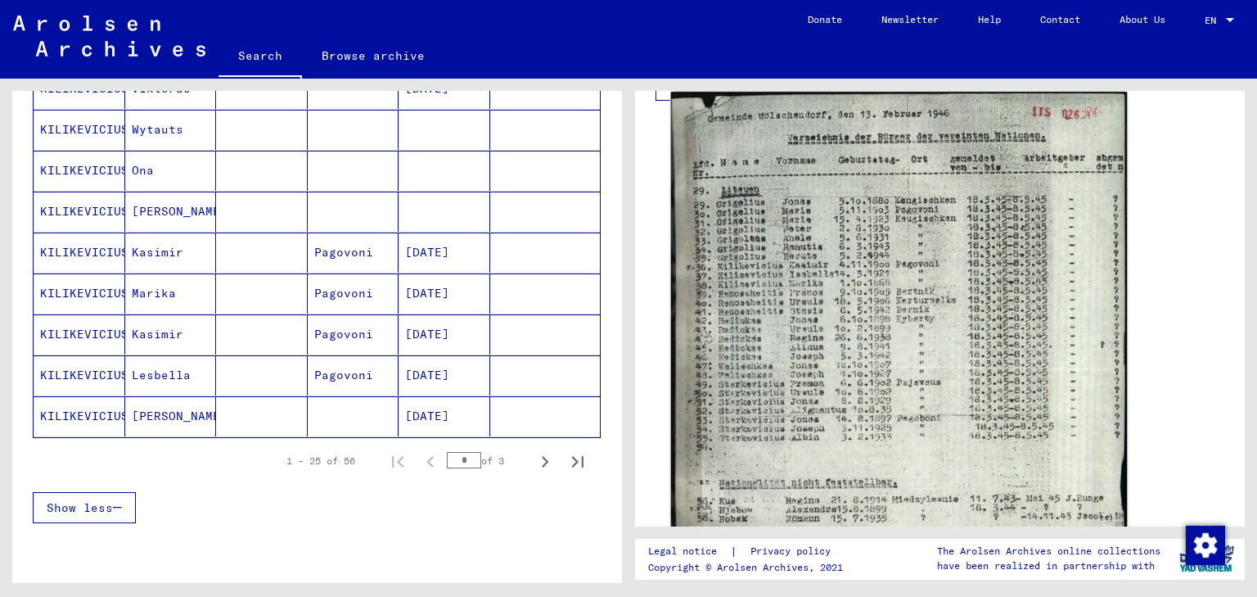
click at [882, 380] on img at bounding box center [899, 409] width 457 height 635
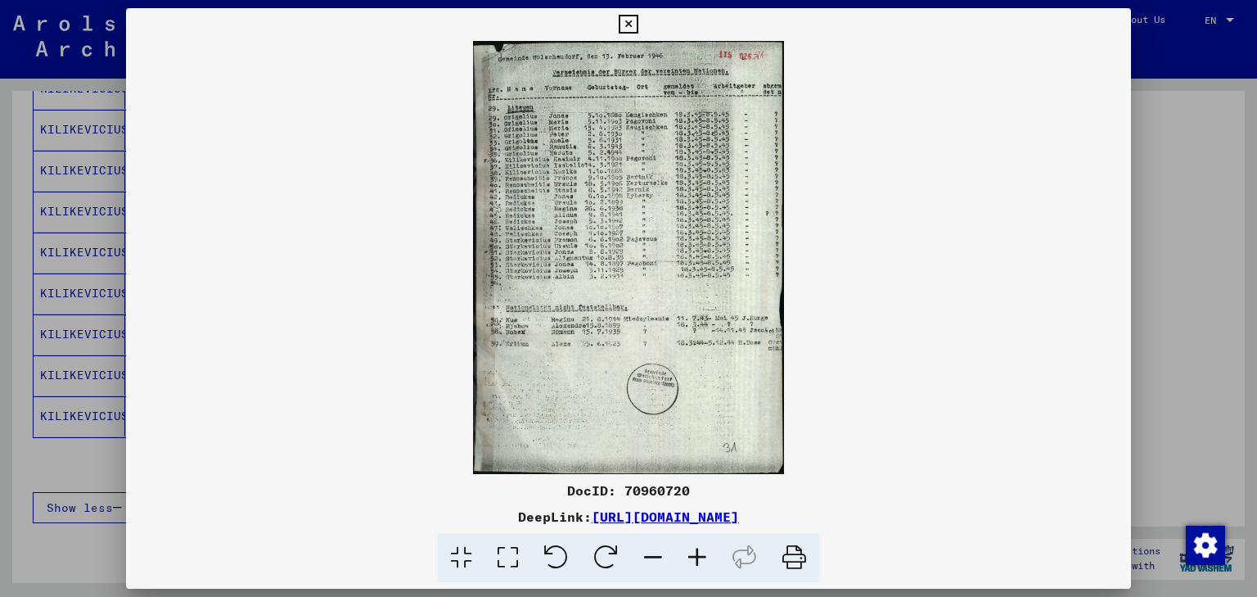
click at [640, 310] on img at bounding box center [629, 257] width 1006 height 433
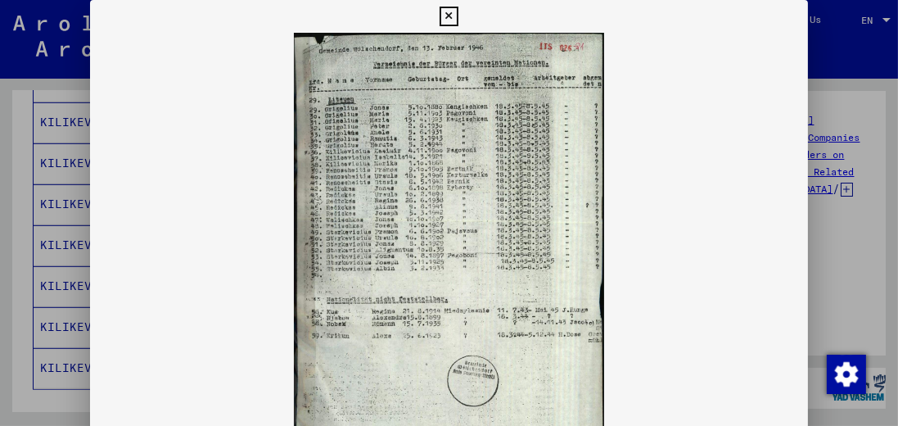
scroll to position [966, 0]
click at [442, 14] on icon at bounding box center [448, 17] width 19 height 20
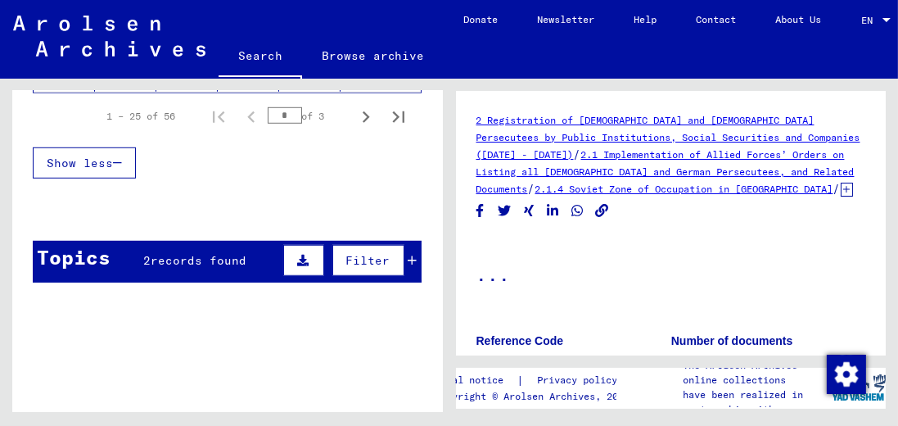
scroll to position [1122, 0]
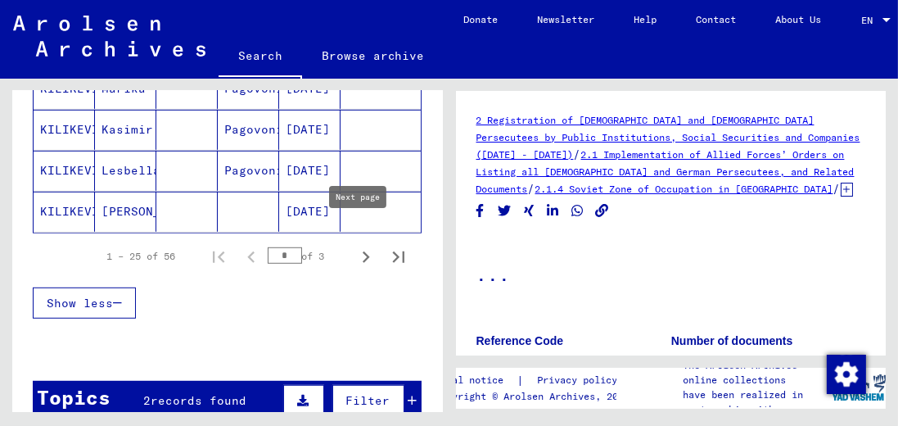
click at [363, 251] on icon "Next page" at bounding box center [366, 256] width 7 height 11
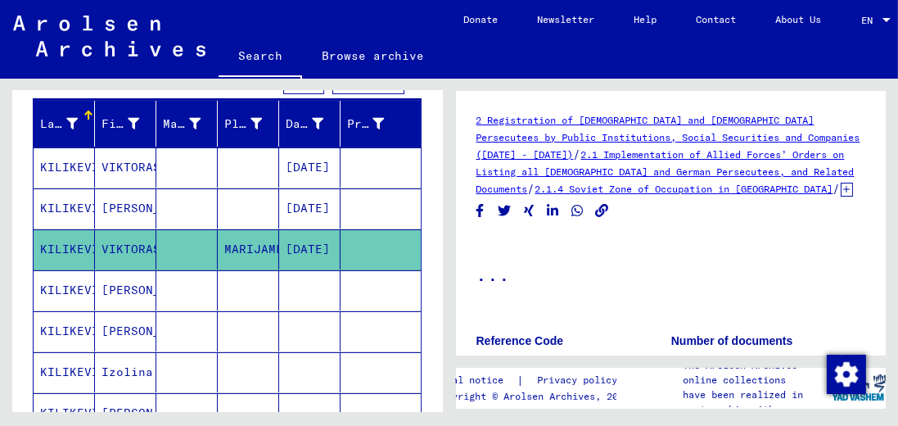
scroll to position [0, 0]
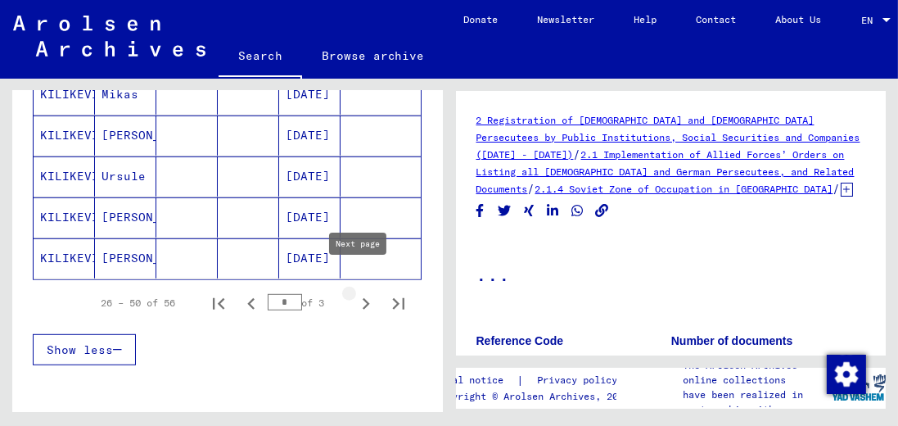
click at [357, 292] on icon "Next page" at bounding box center [365, 303] width 23 height 23
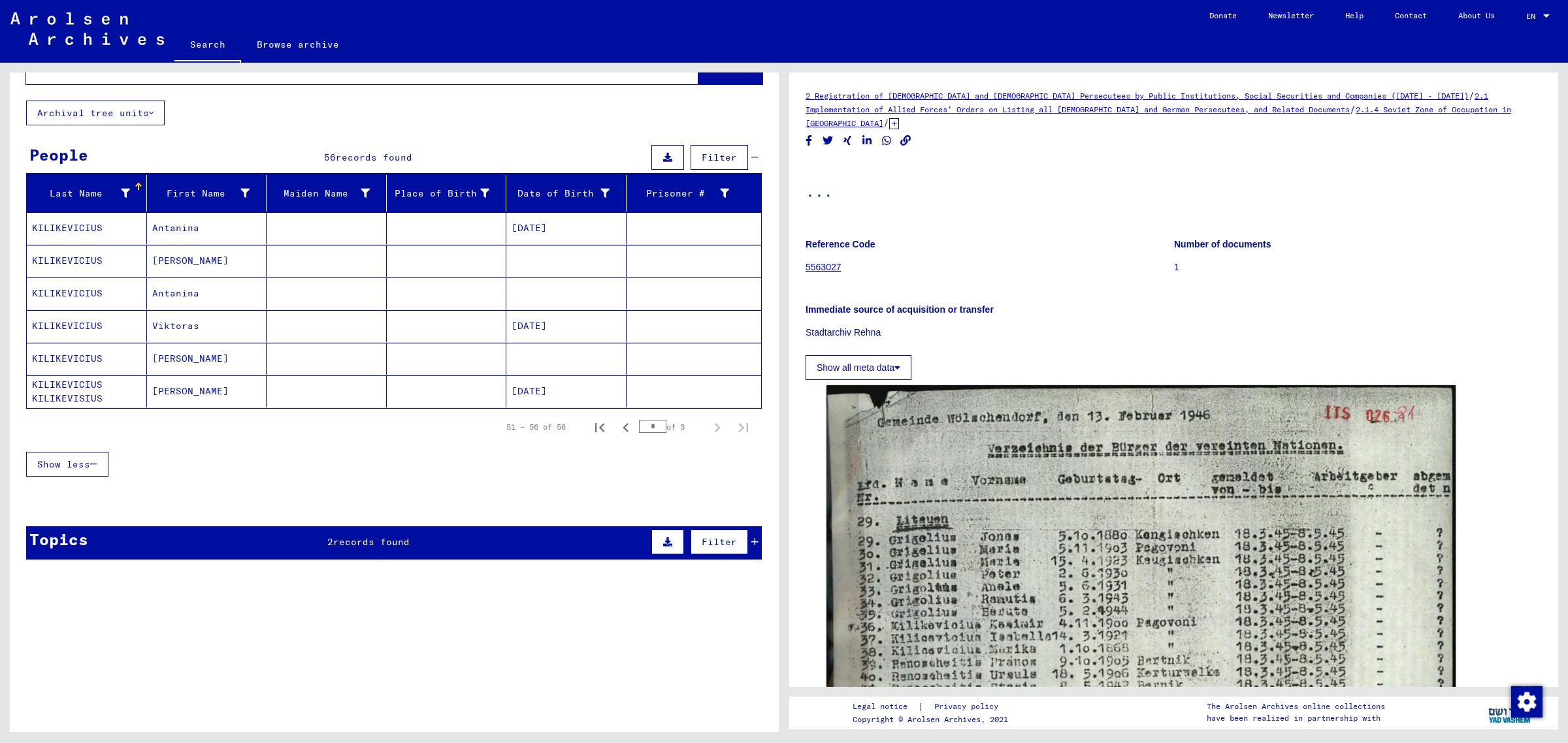
scroll to position [54, 0]
click at [617, 429] on icon "Previous page" at bounding box center [626, 428] width 18 height 18
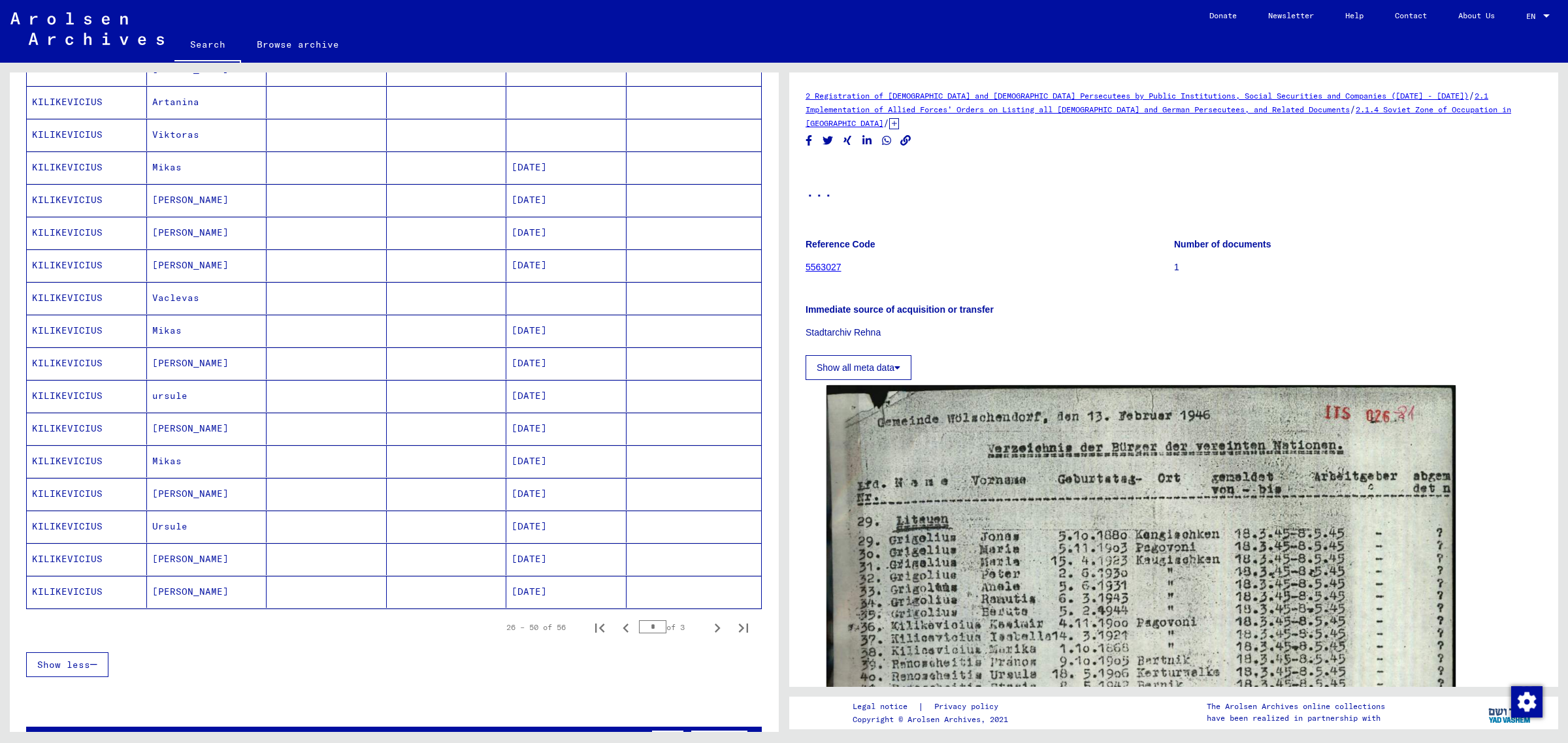
scroll to position [682, 0]
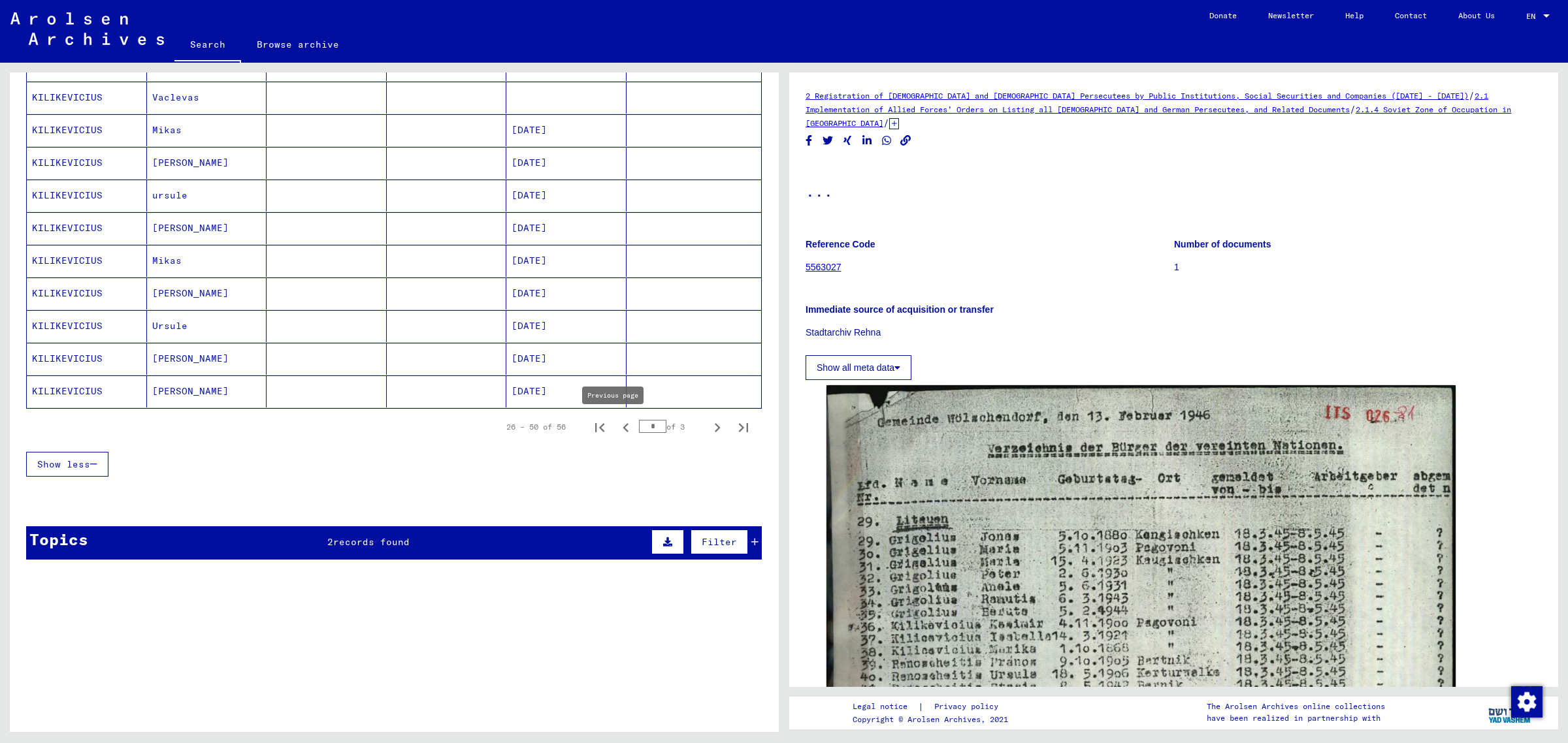
click at [617, 429] on icon "Previous page" at bounding box center [626, 428] width 18 height 18
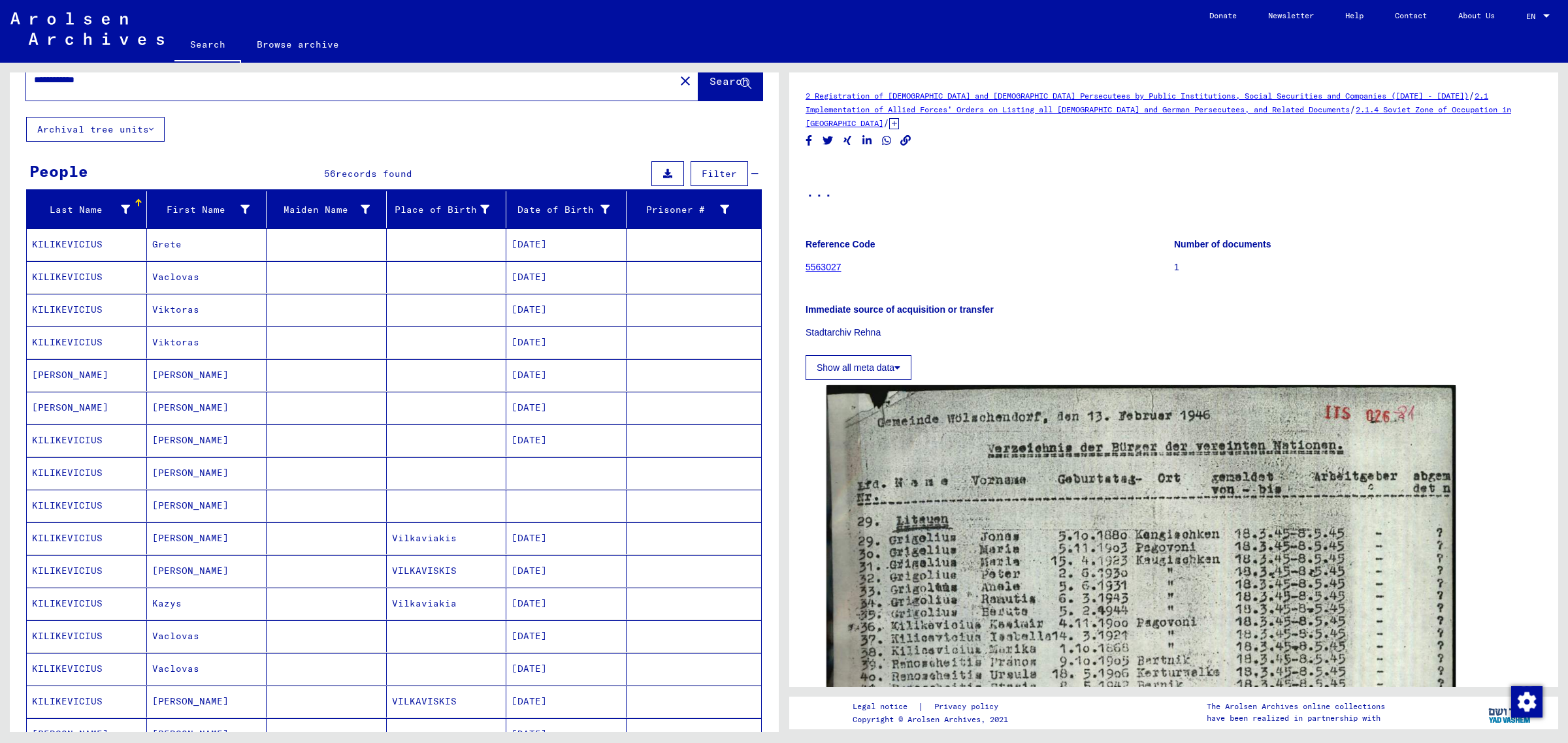
scroll to position [28, 0]
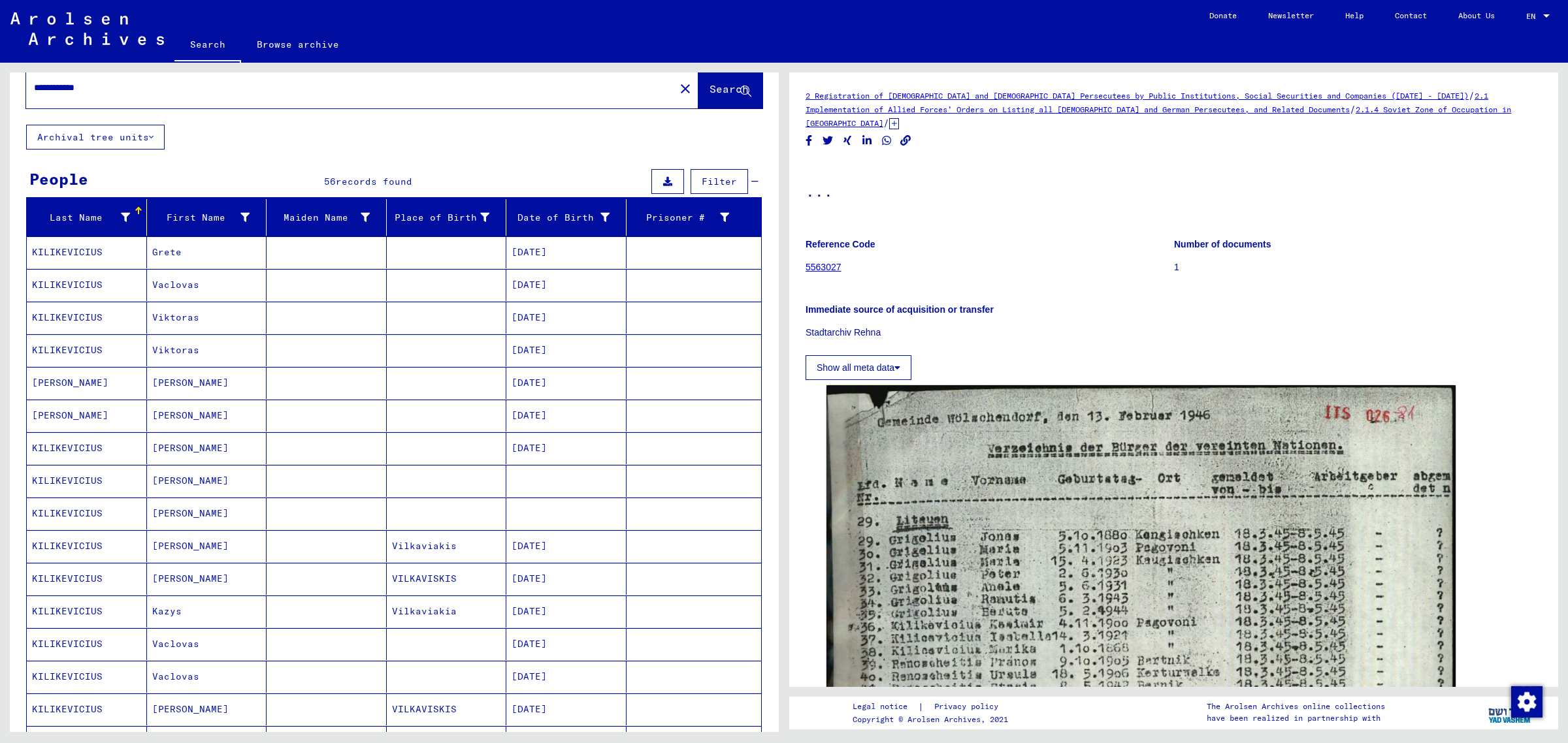
click at [154, 595] on mat-cell "Kazys" at bounding box center [207, 611] width 121 height 32
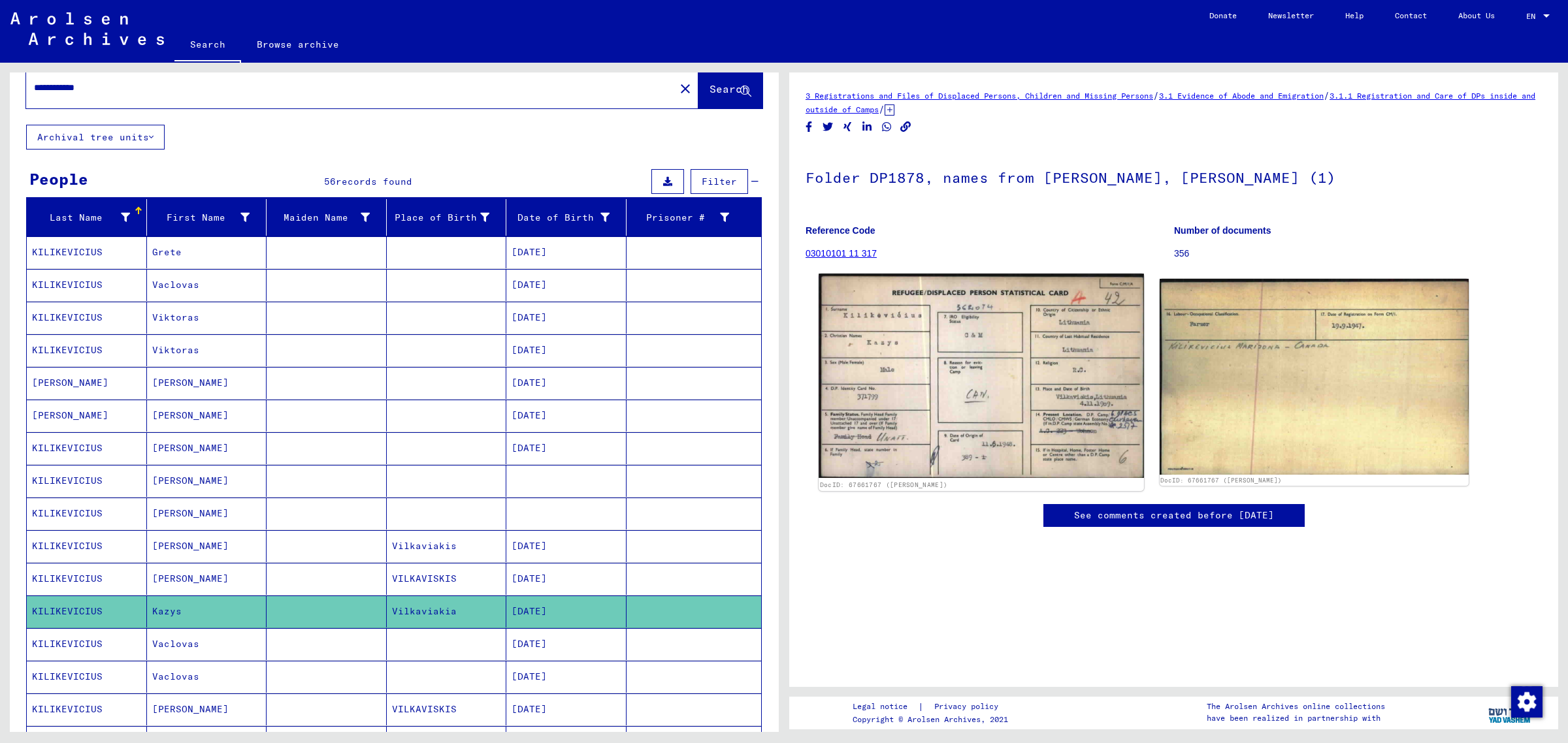
click at [1014, 370] on img at bounding box center [980, 376] width 325 height 204
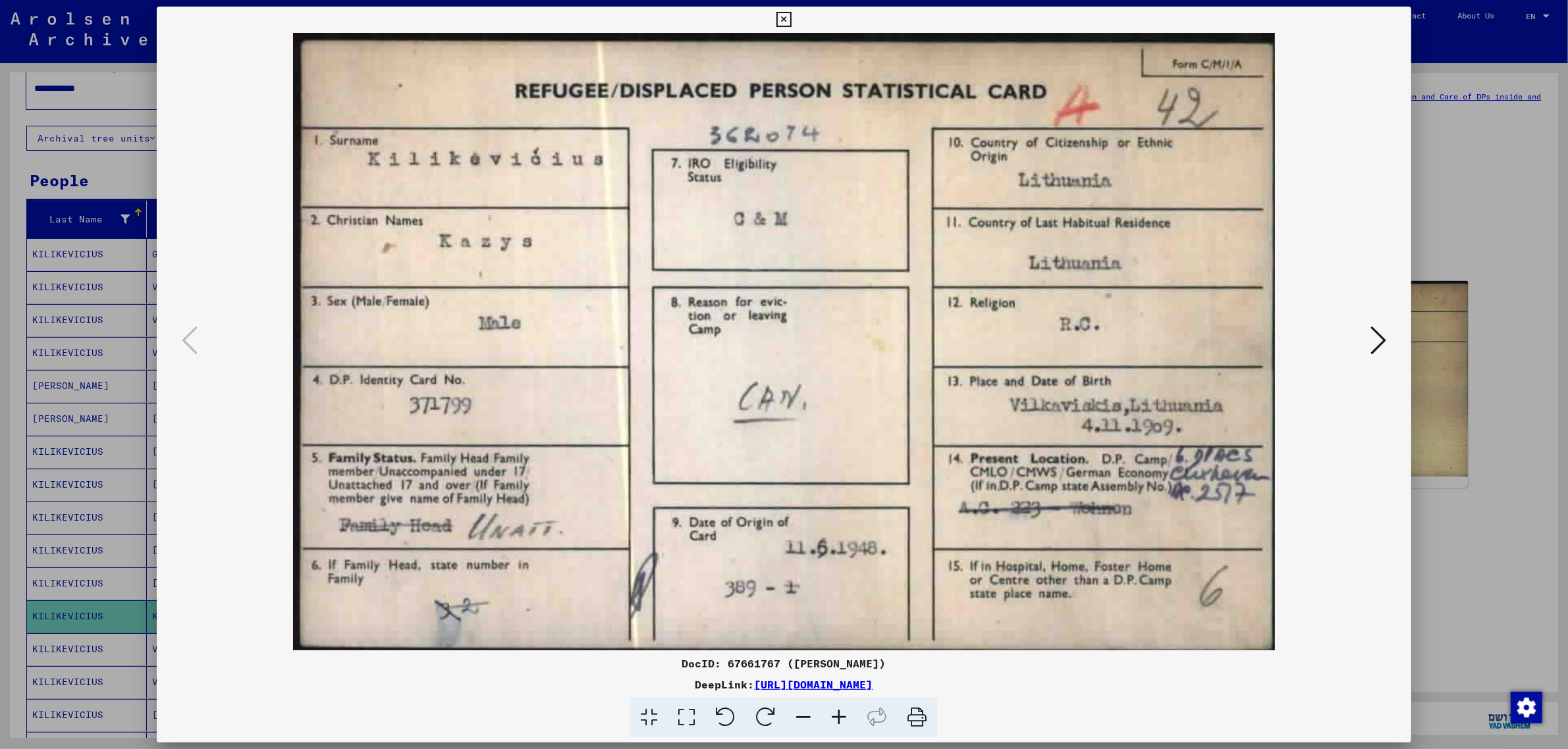
click at [1264, 339] on icon at bounding box center [1378, 340] width 16 height 31
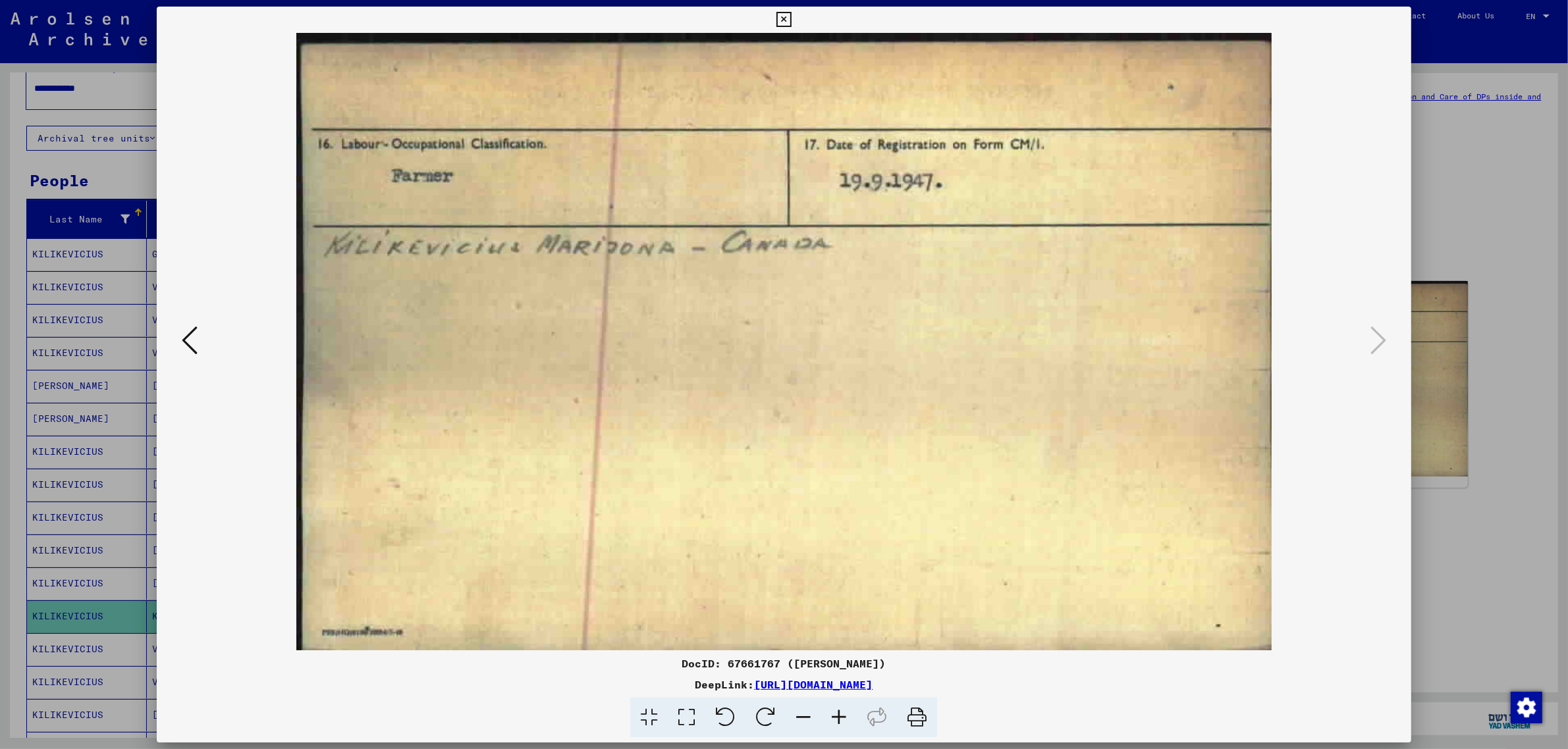
click at [182, 331] on icon at bounding box center [190, 340] width 16 height 31
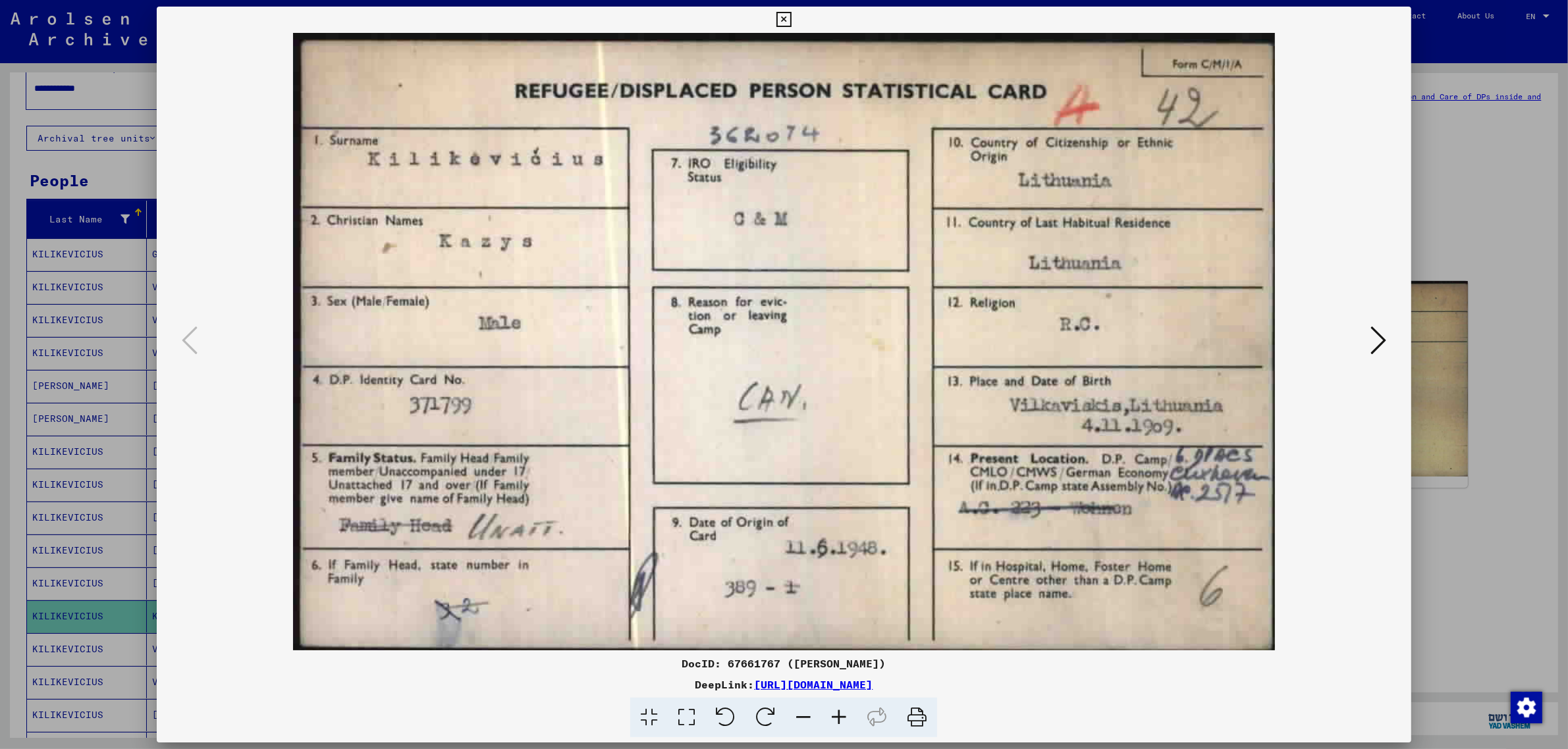
click at [837, 463] on img at bounding box center [784, 342] width 1165 height 618
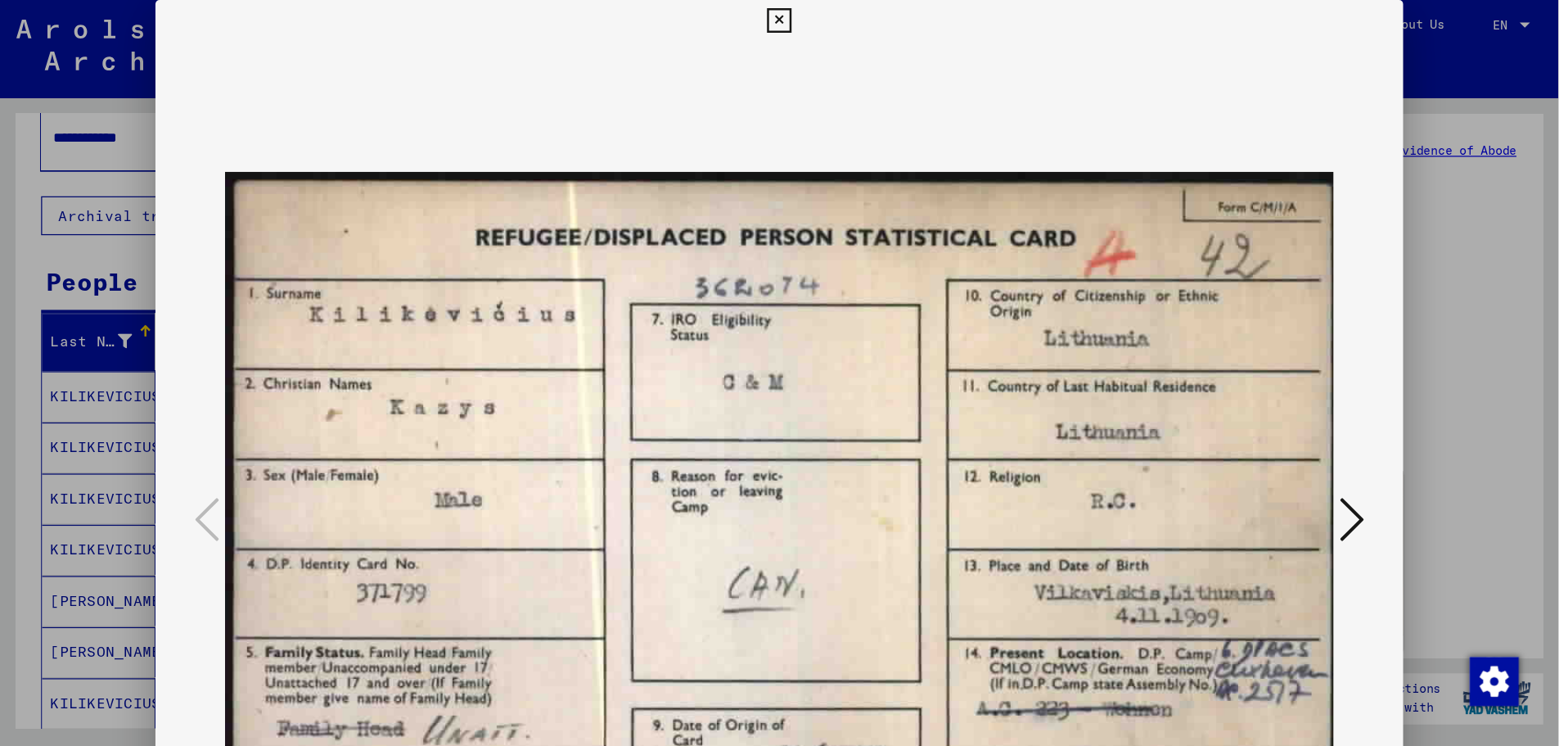
scroll to position [34, 0]
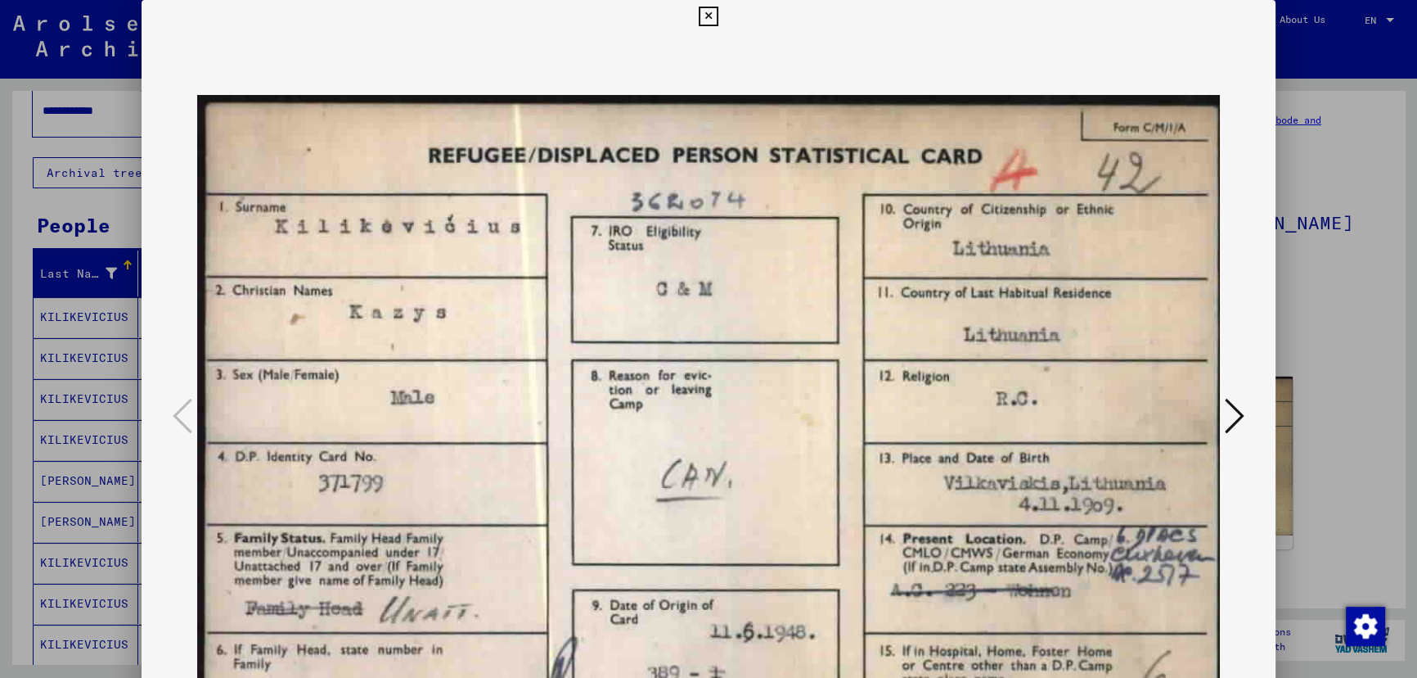
click at [589, 420] on img at bounding box center [708, 417] width 1023 height 768
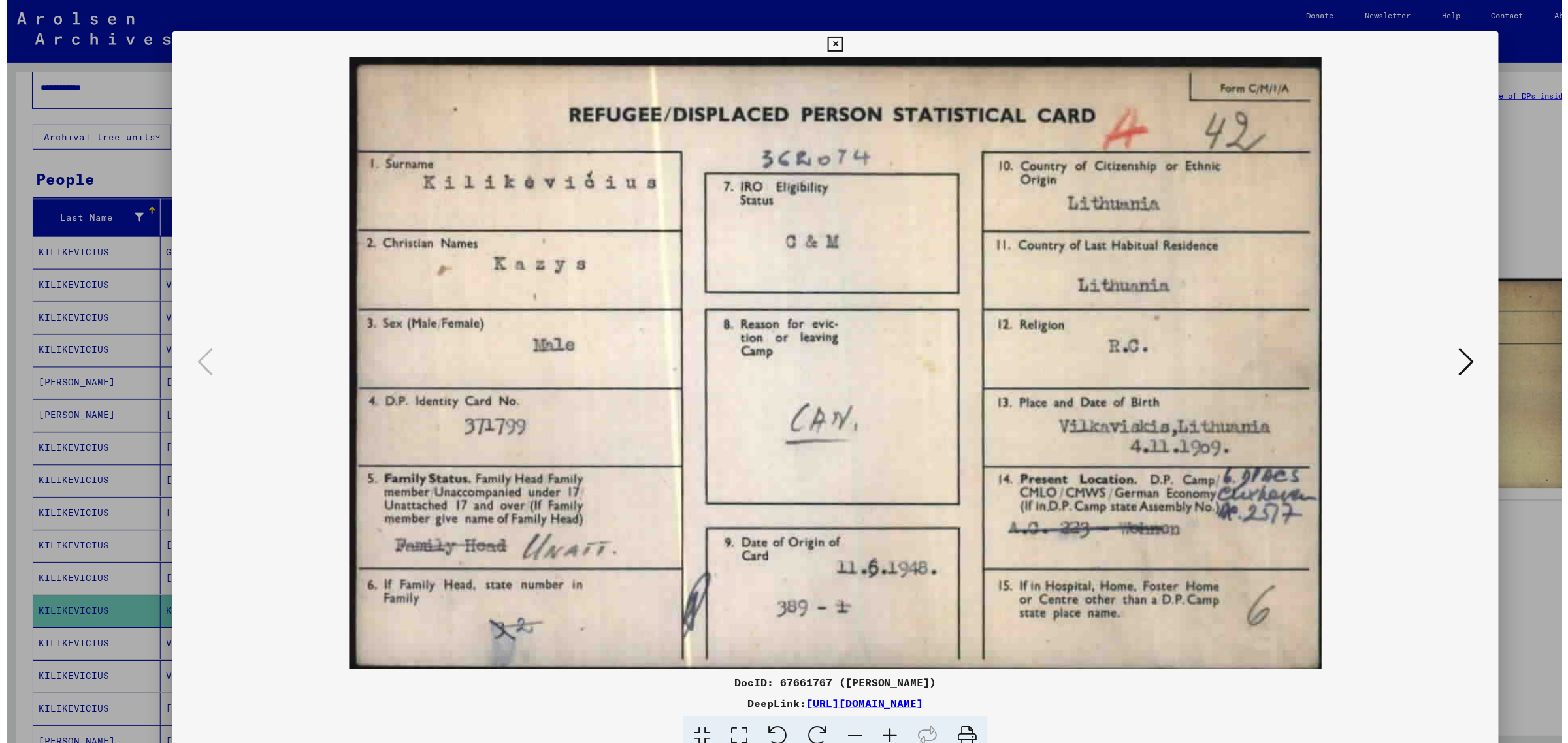
scroll to position [28, 0]
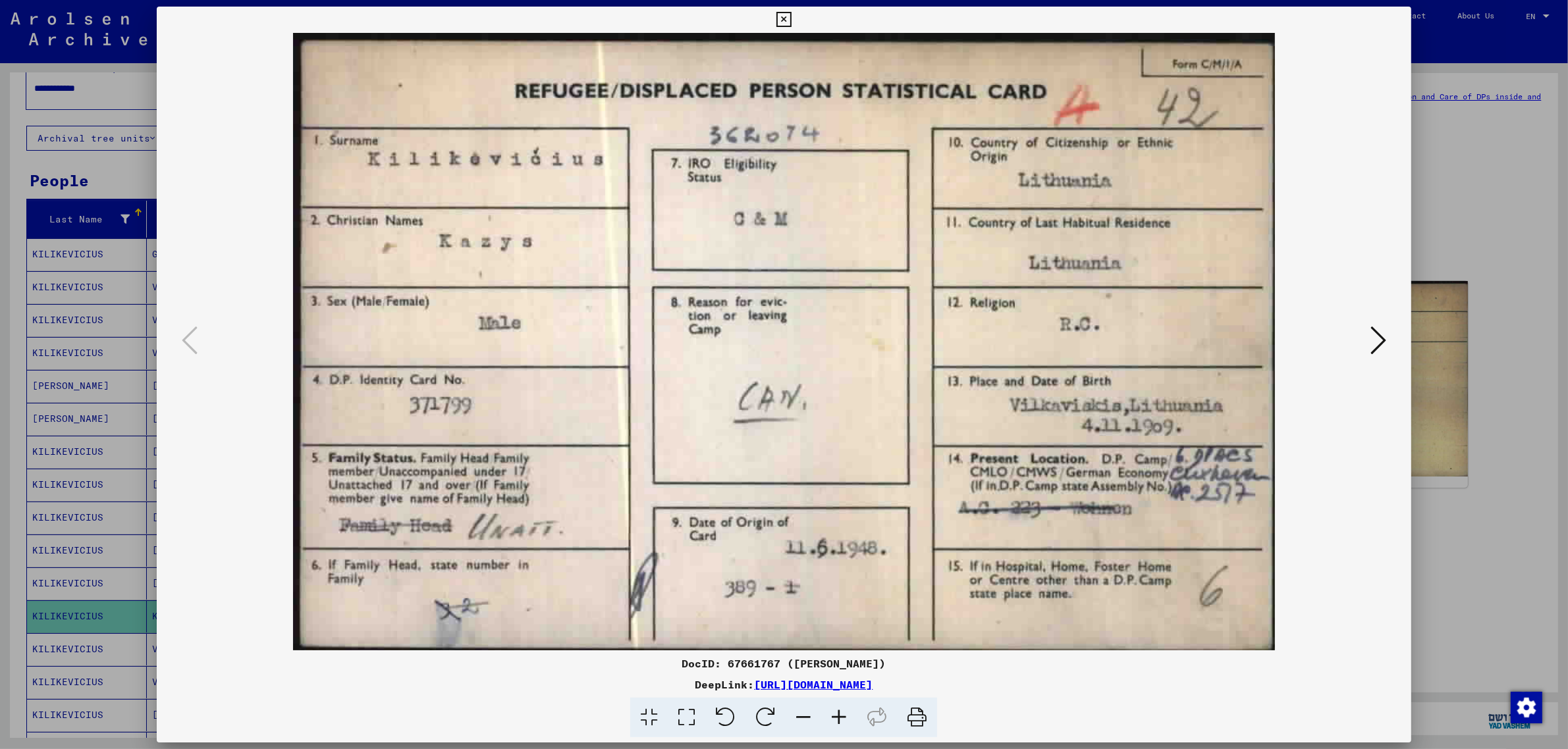
click at [1264, 344] on icon at bounding box center [1378, 340] width 16 height 31
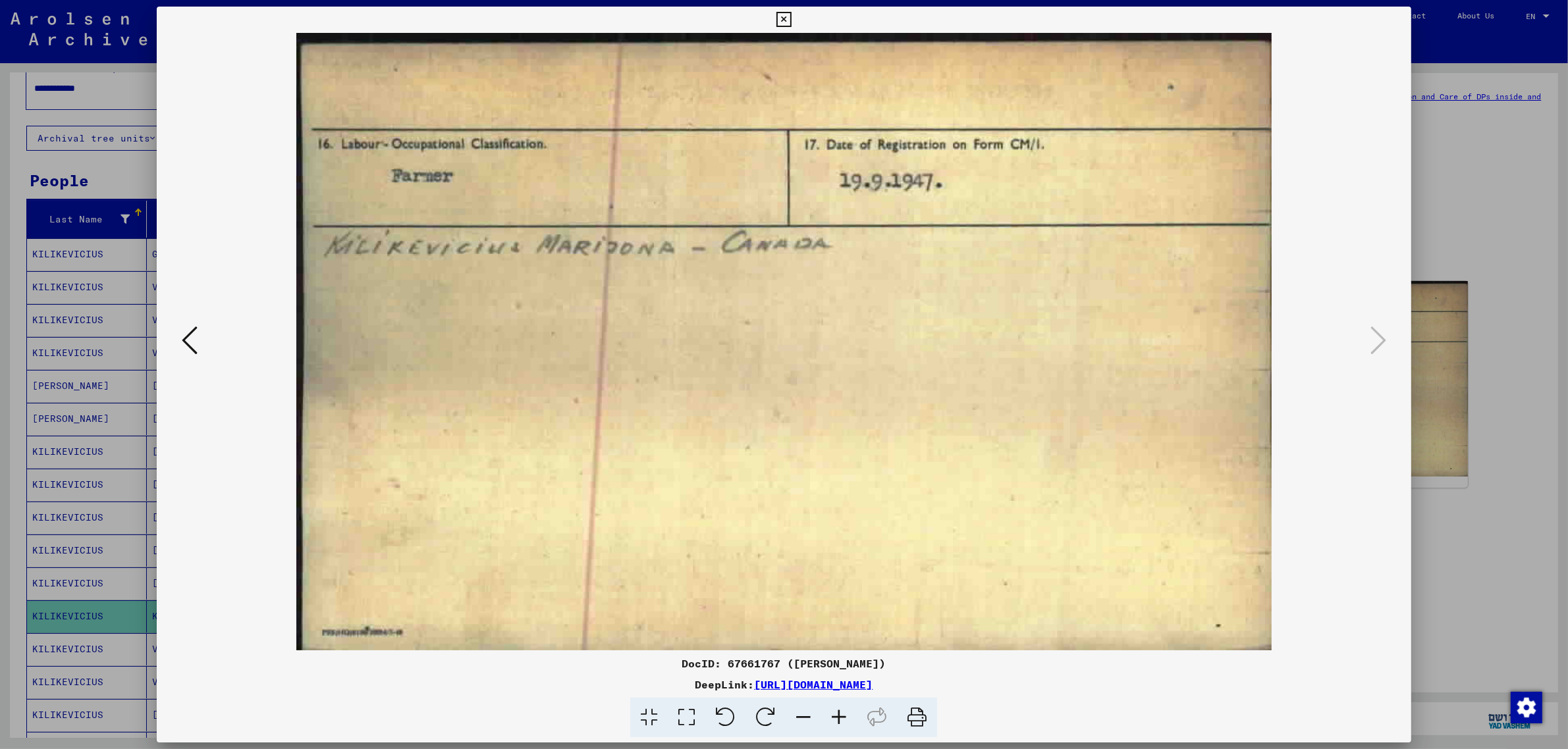
click at [182, 341] on icon at bounding box center [190, 340] width 16 height 31
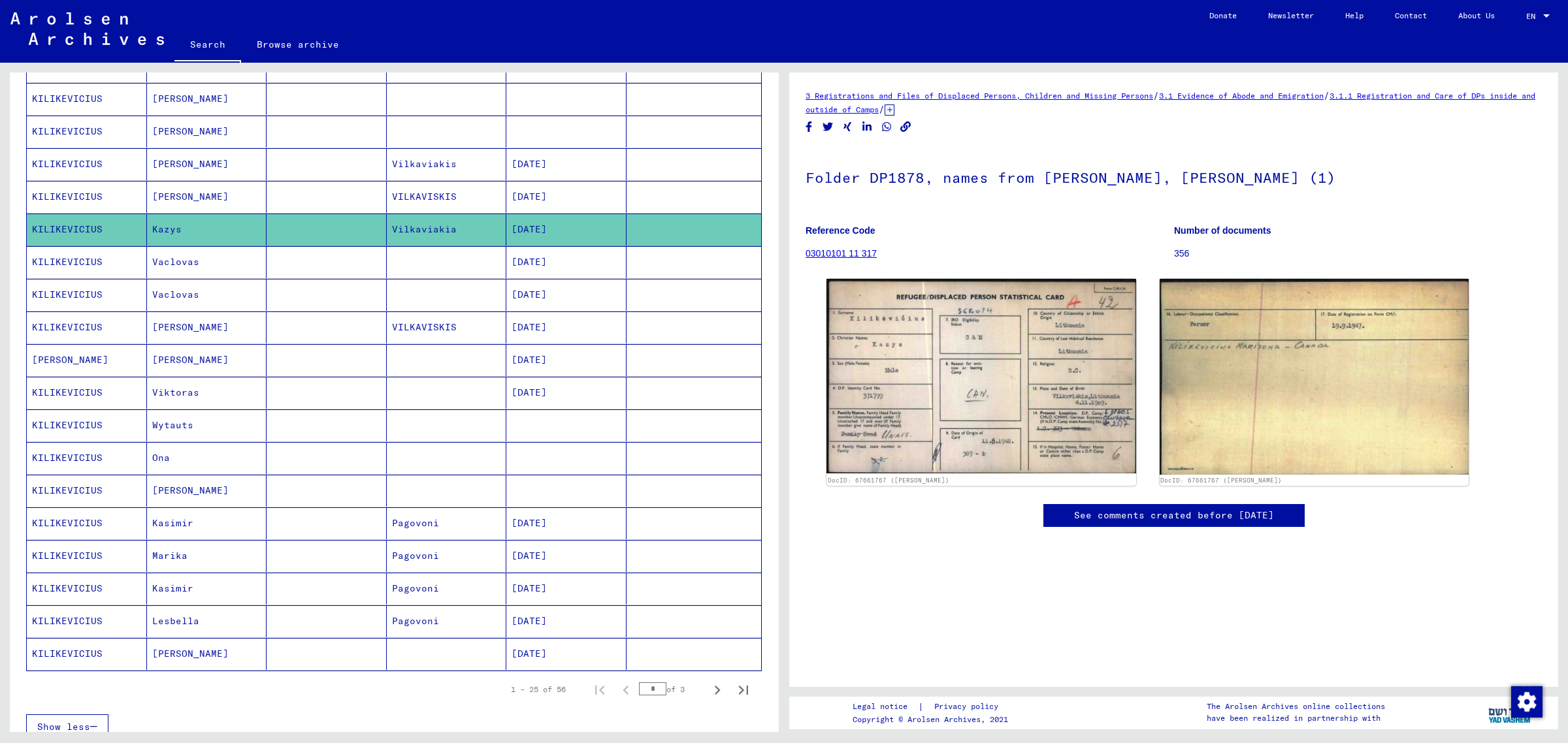
scroll to position [437, 0]
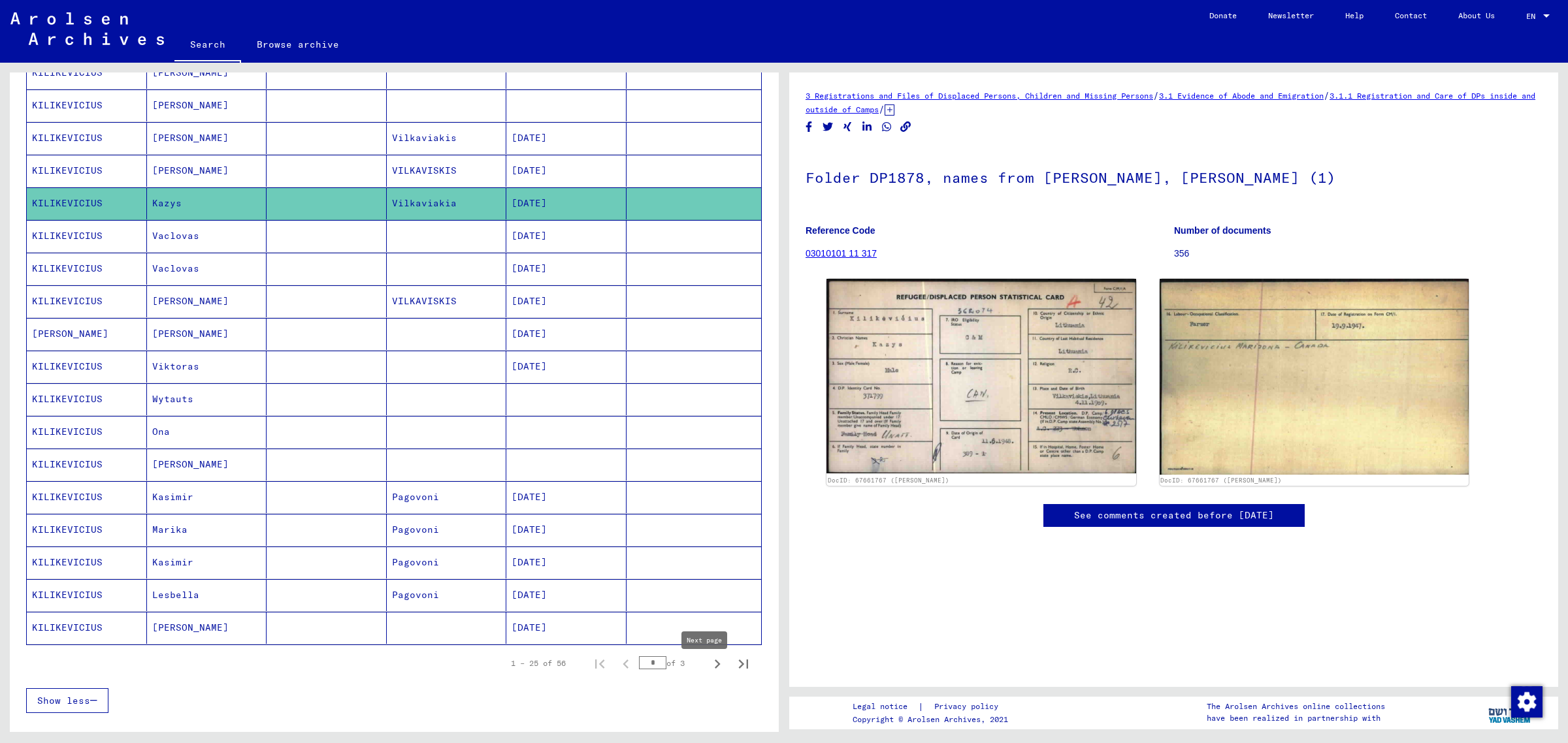
click at [715, 595] on icon "Next page" at bounding box center [717, 664] width 6 height 9
type input "*"
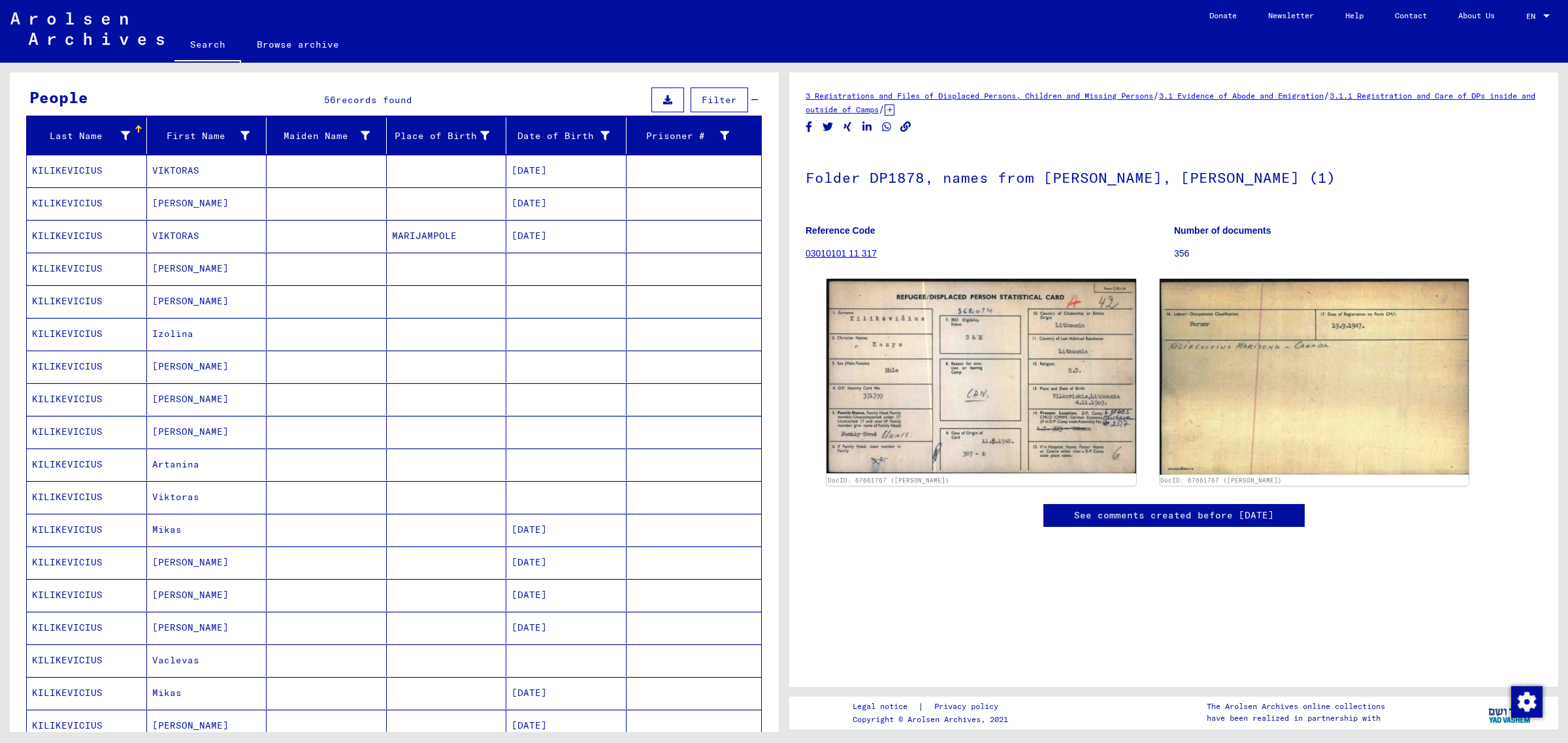
scroll to position [0, 0]
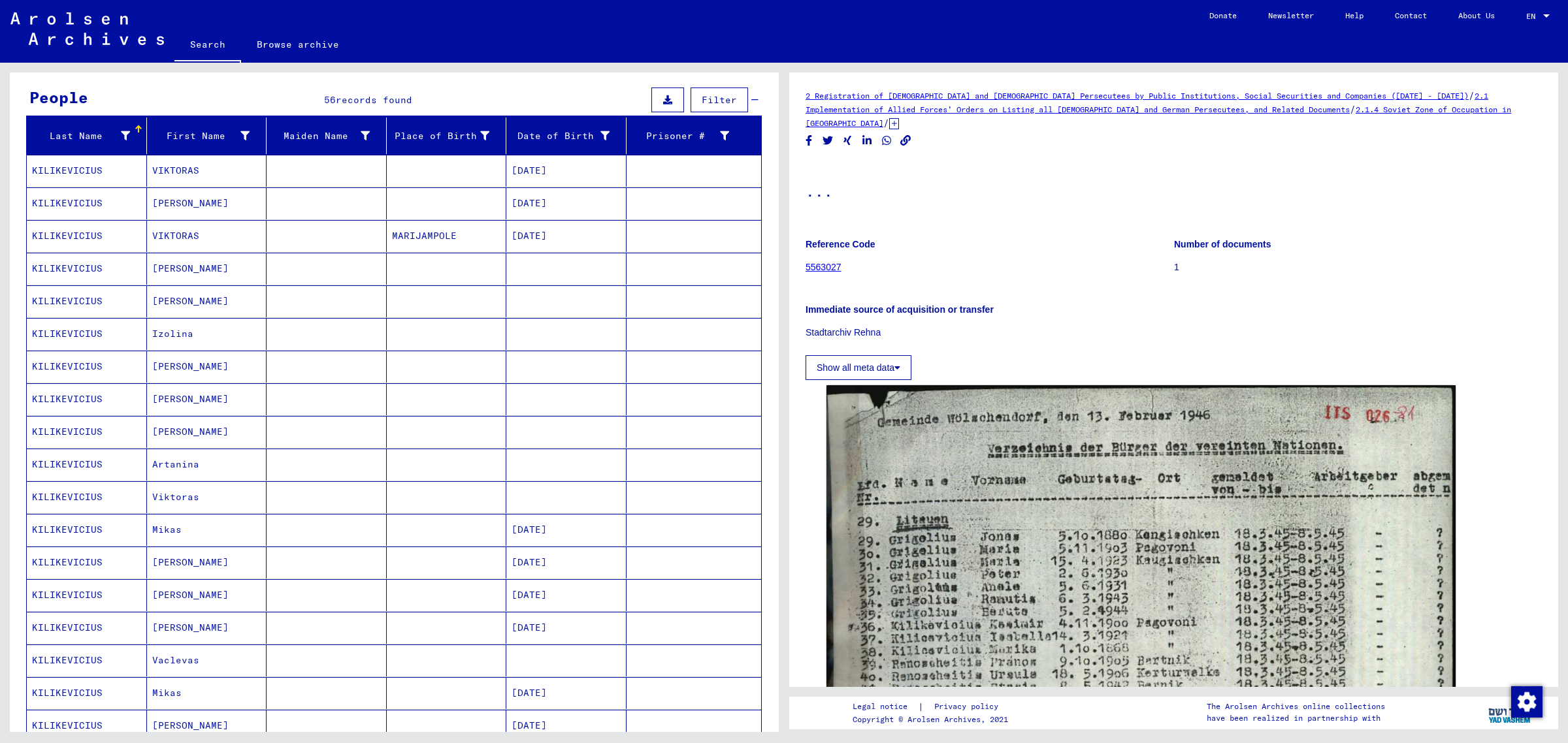
click at [870, 355] on button "Show all meta data" at bounding box center [858, 367] width 106 height 25
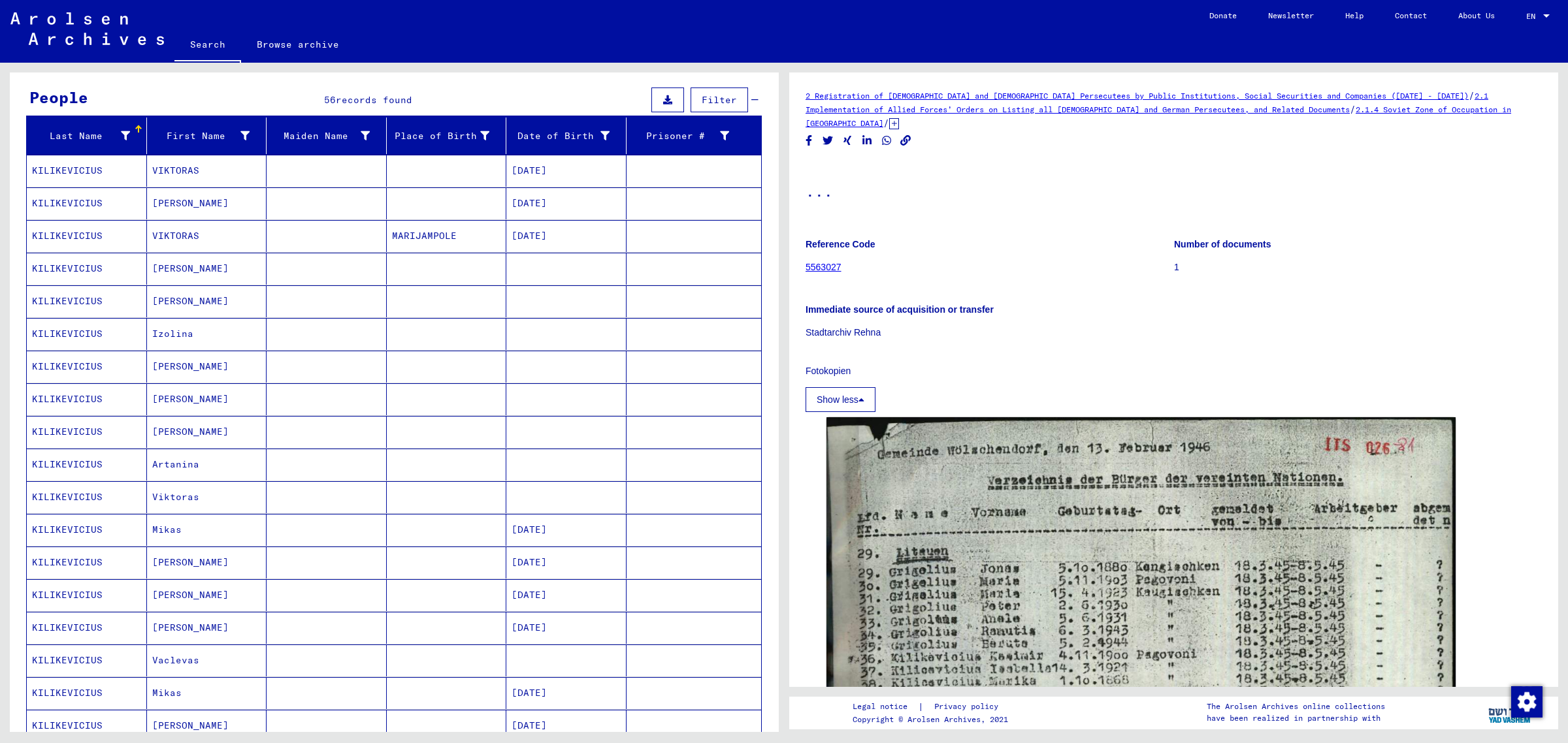
click at [829, 262] on link "5563027" at bounding box center [823, 267] width 36 height 10
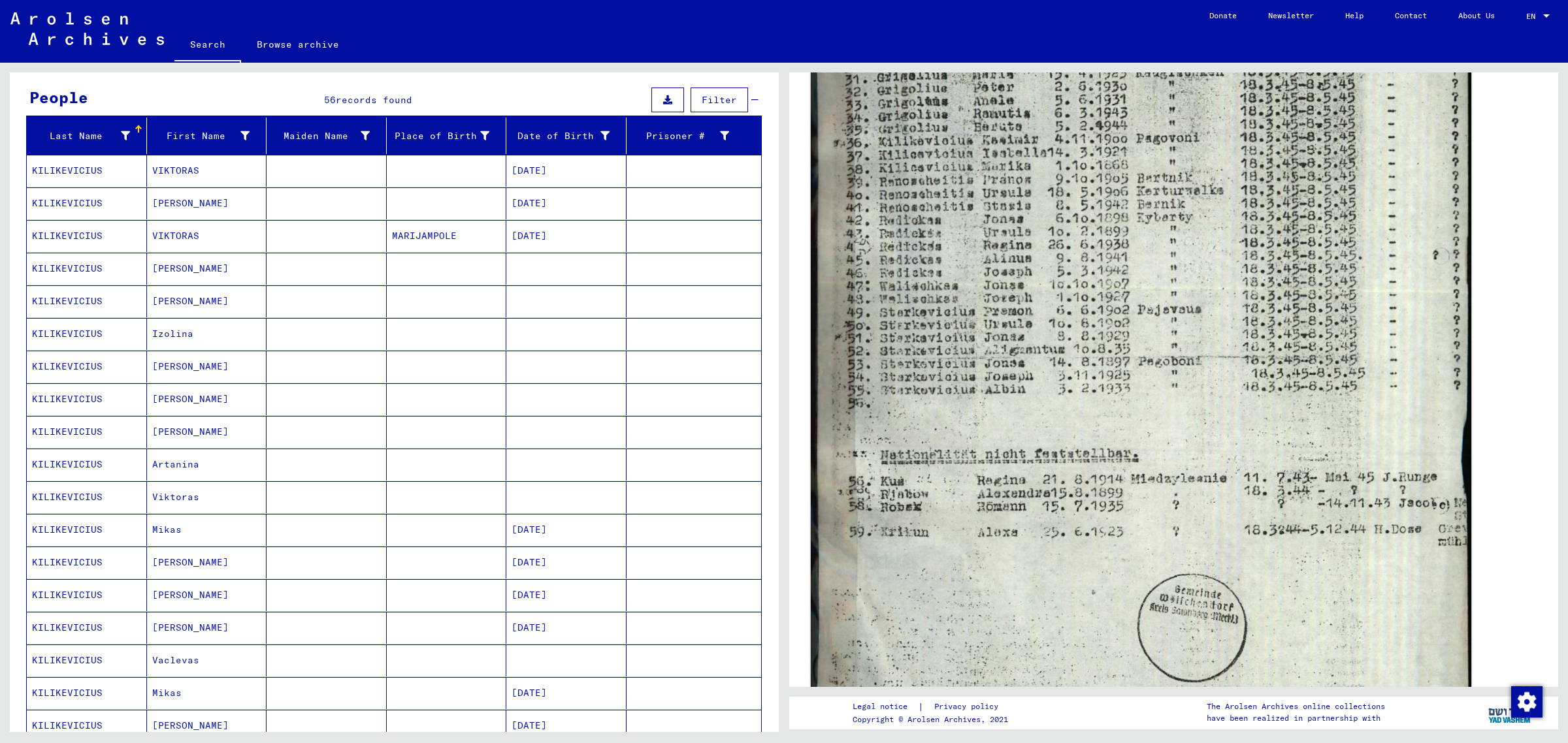
scroll to position [571, 0]
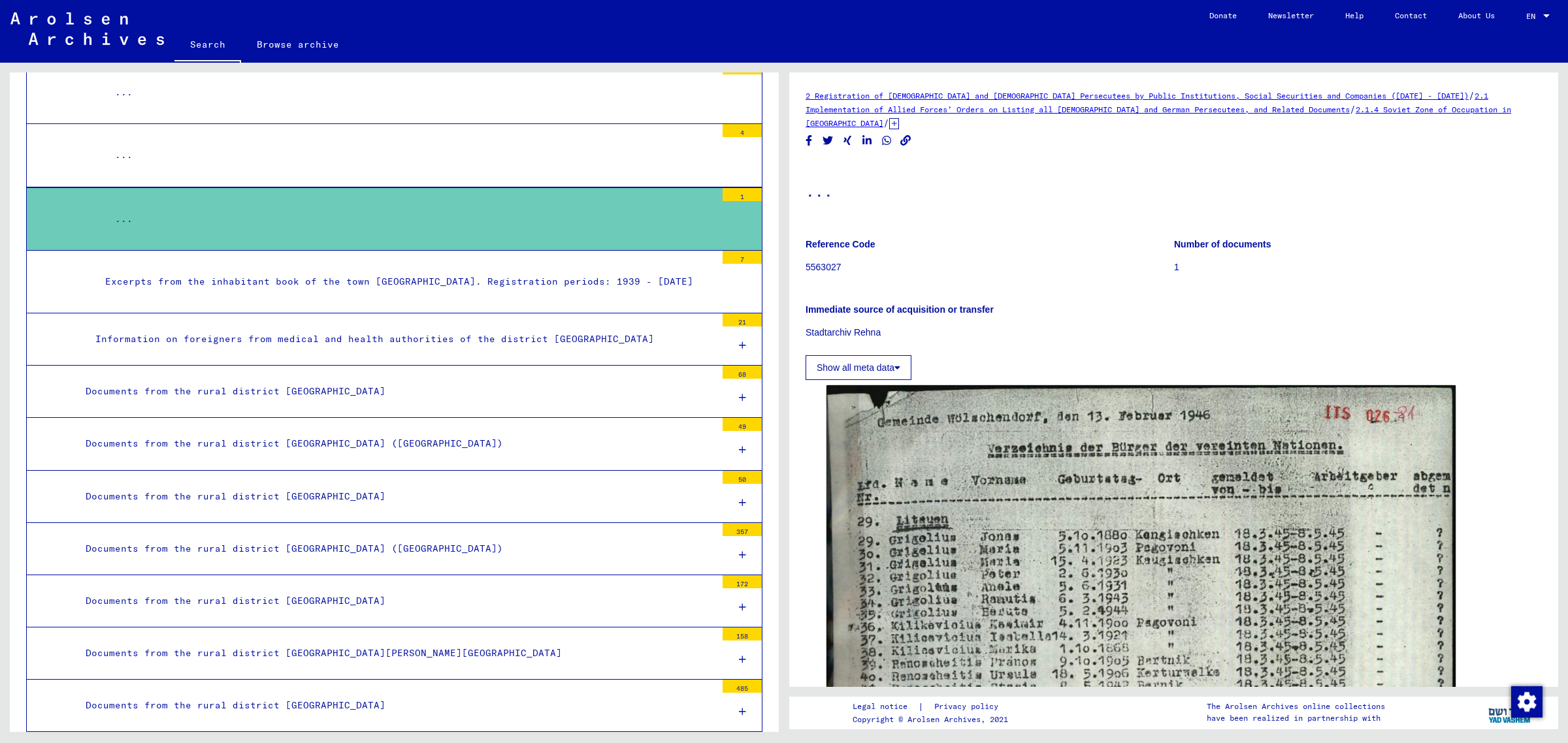
scroll to position [3175, 0]
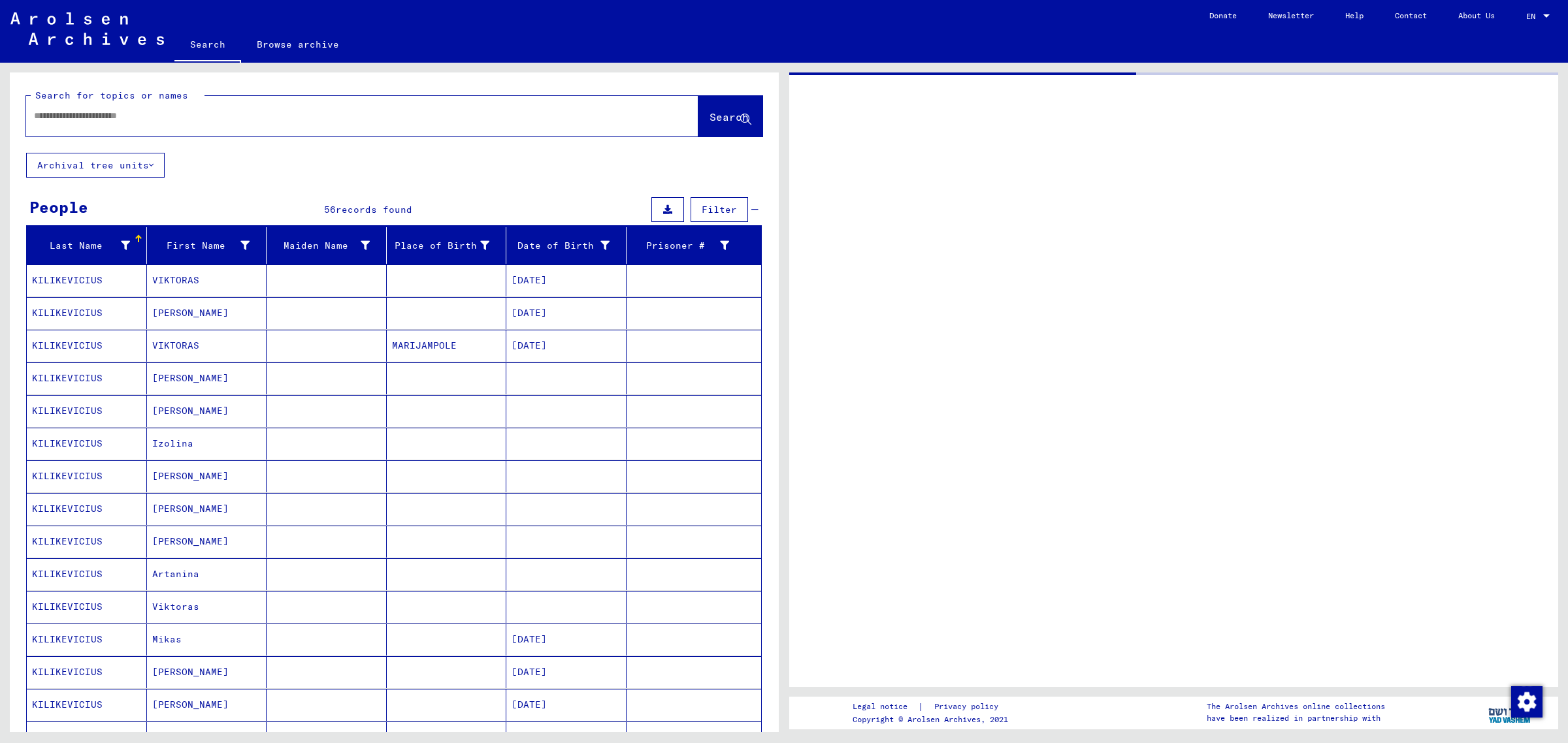
type input "********"
